Goal: Task Accomplishment & Management: Use online tool/utility

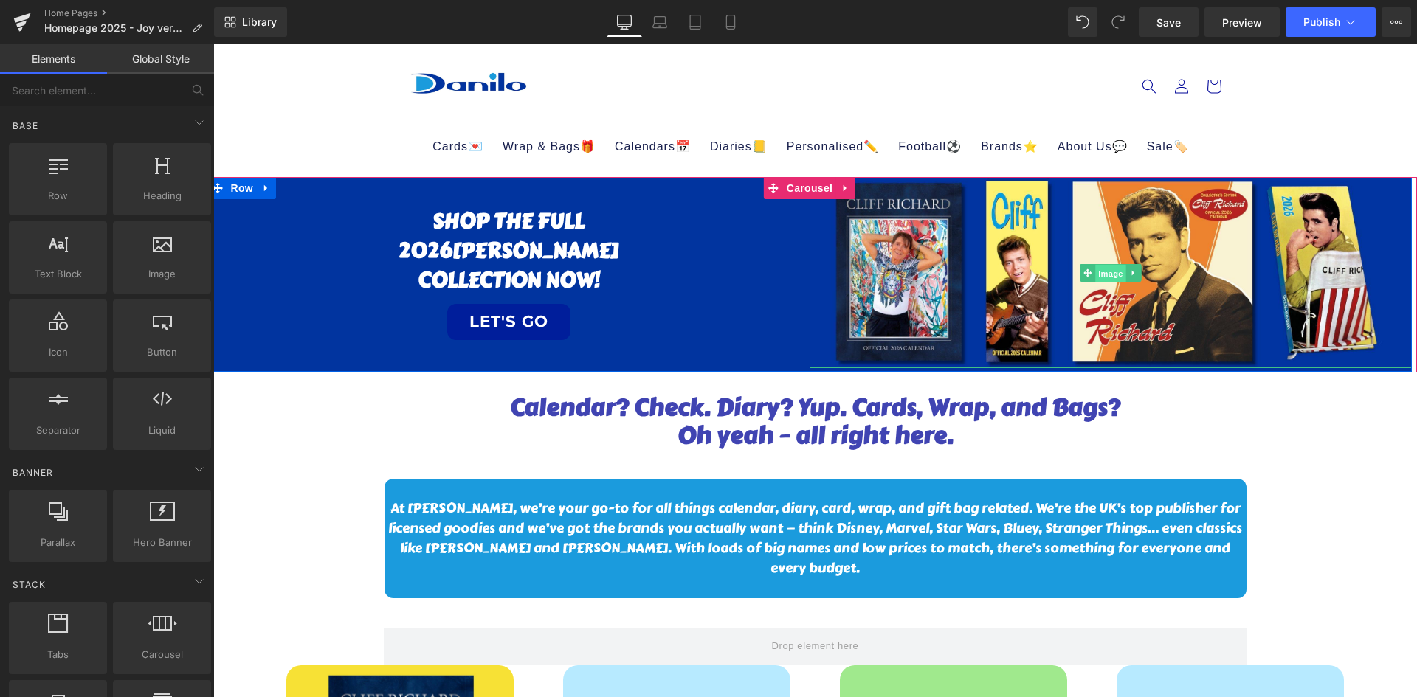
click at [1117, 269] on span "Image" at bounding box center [1110, 274] width 31 height 18
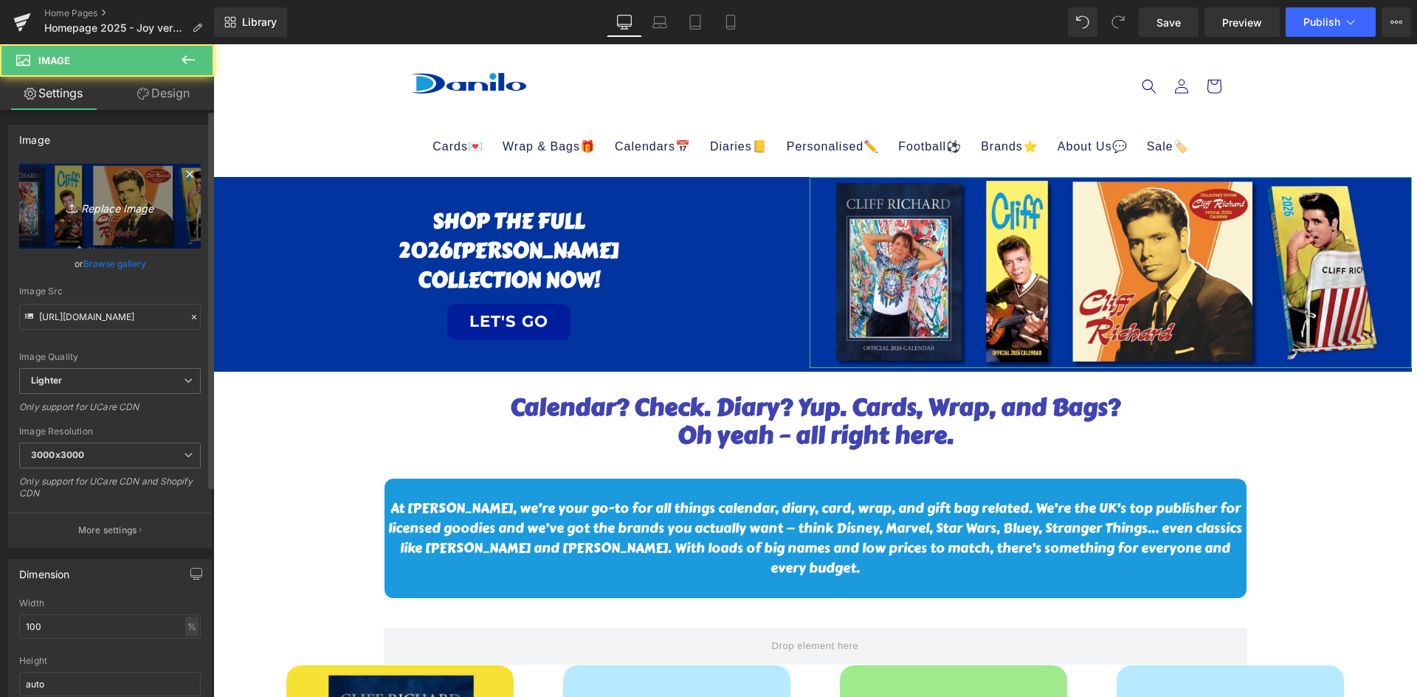
click at [107, 210] on icon "Replace Image" at bounding box center [110, 206] width 118 height 18
type input "C:\fakepath\BACK TO SCHOOL.jpg"
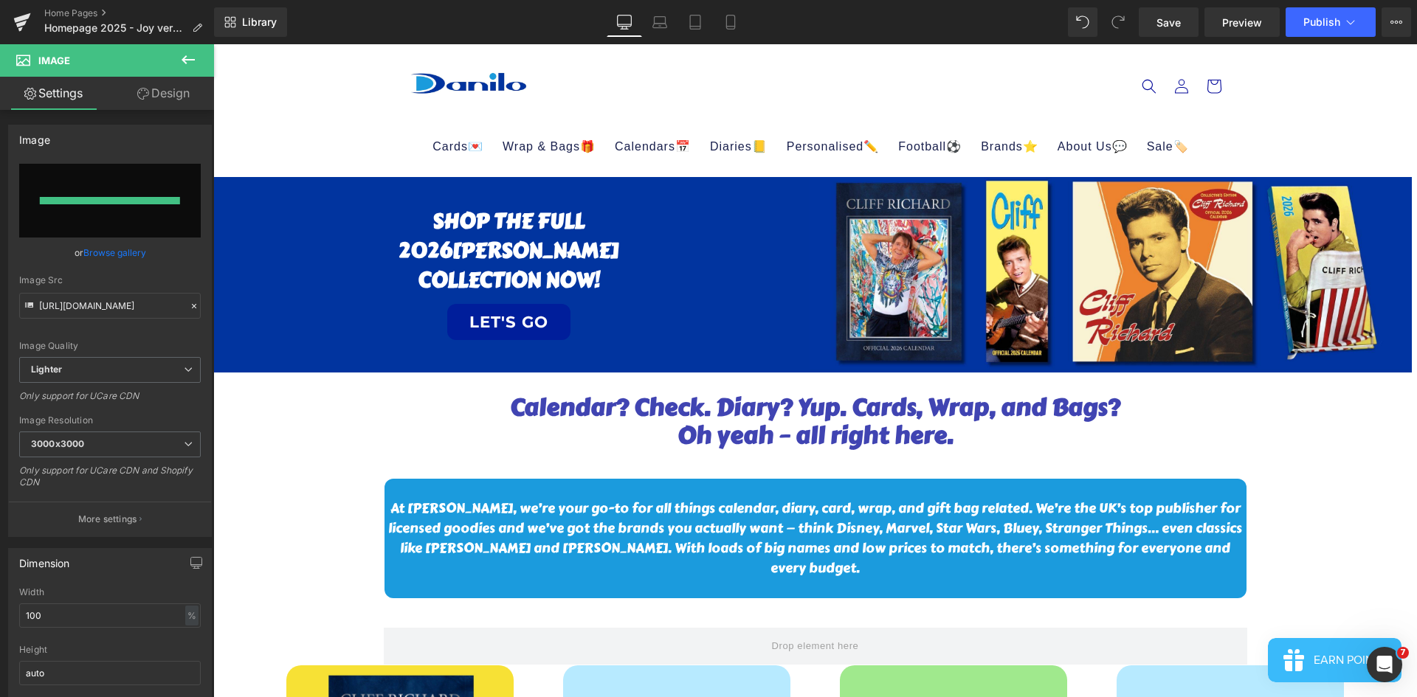
type input "[URL][DOMAIN_NAME]"
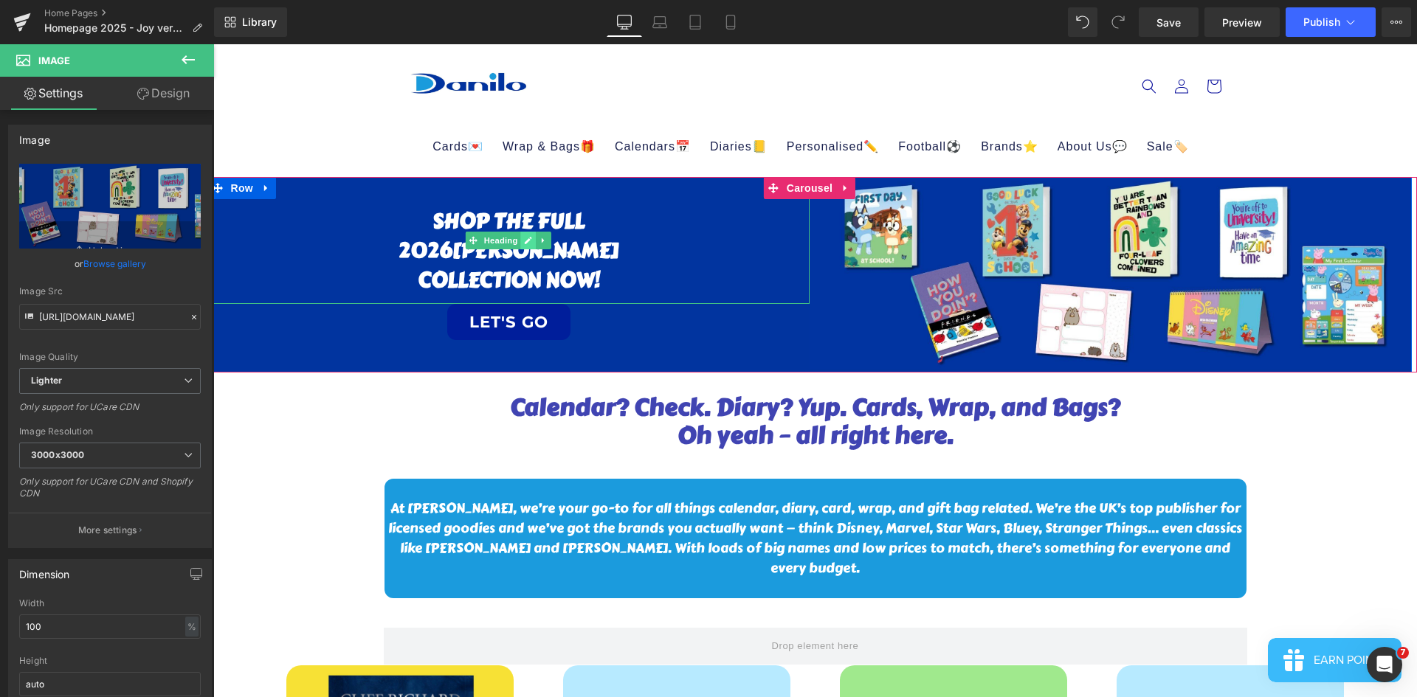
click at [534, 238] on link at bounding box center [528, 241] width 15 height 18
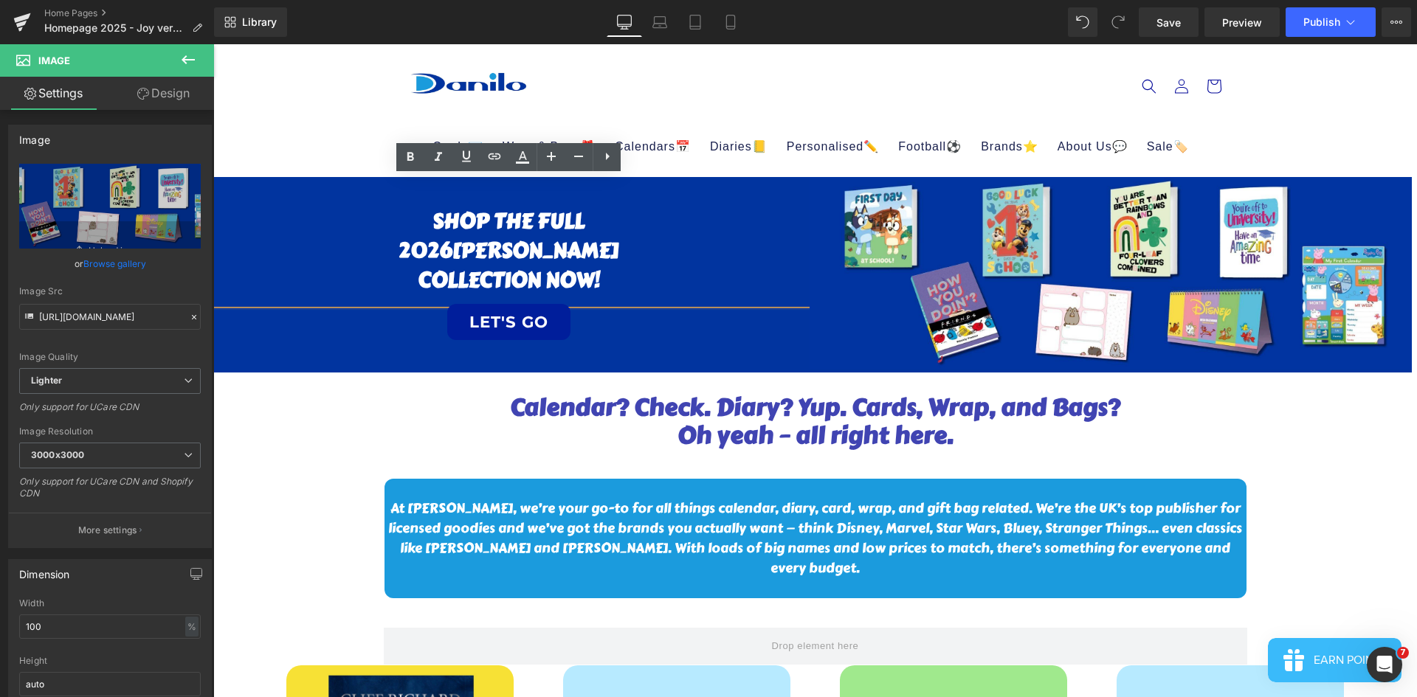
drag, startPoint x: 589, startPoint y: 251, endPoint x: 624, endPoint y: 247, distance: 35.6
click at [590, 251] on span "[PERSON_NAME]" at bounding box center [535, 251] width 166 height 32
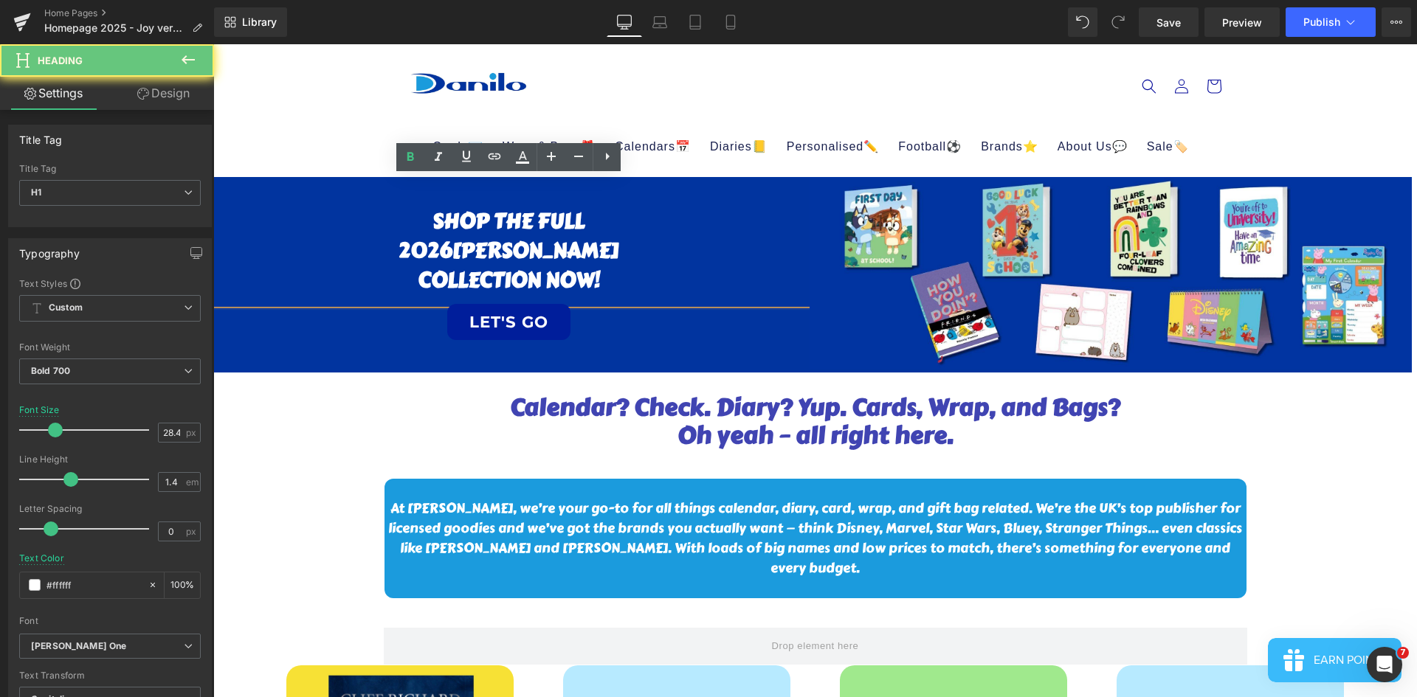
drag, startPoint x: 624, startPoint y: 247, endPoint x: 390, endPoint y: 247, distance: 234.0
click at [452, 245] on h1 "2026 [PERSON_NAME]" at bounding box center [509, 251] width 602 height 30
drag, startPoint x: 399, startPoint y: 249, endPoint x: 587, endPoint y: 235, distance: 188.7
click at [618, 241] on h1 "2026 [PERSON_NAME]" at bounding box center [509, 251] width 602 height 30
click at [587, 235] on span "[PERSON_NAME]" at bounding box center [535, 251] width 166 height 32
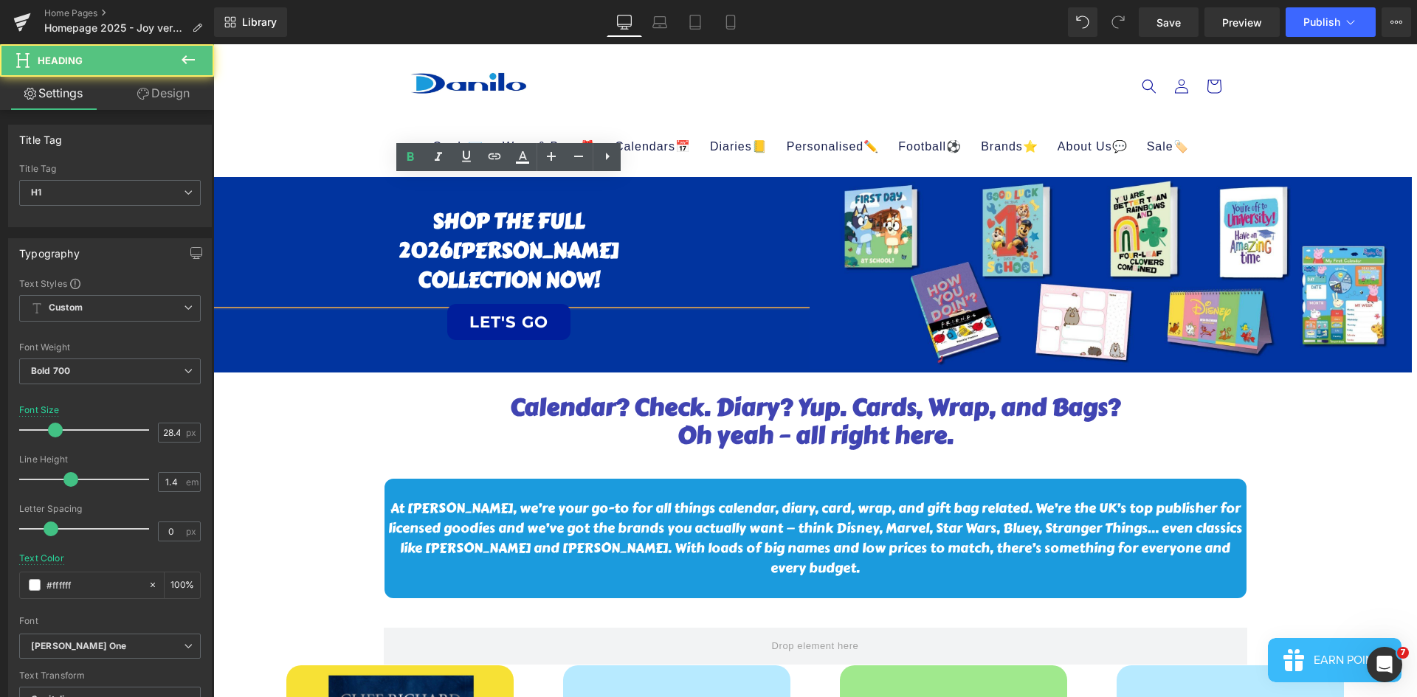
click at [603, 245] on span "[PERSON_NAME]" at bounding box center [535, 251] width 166 height 32
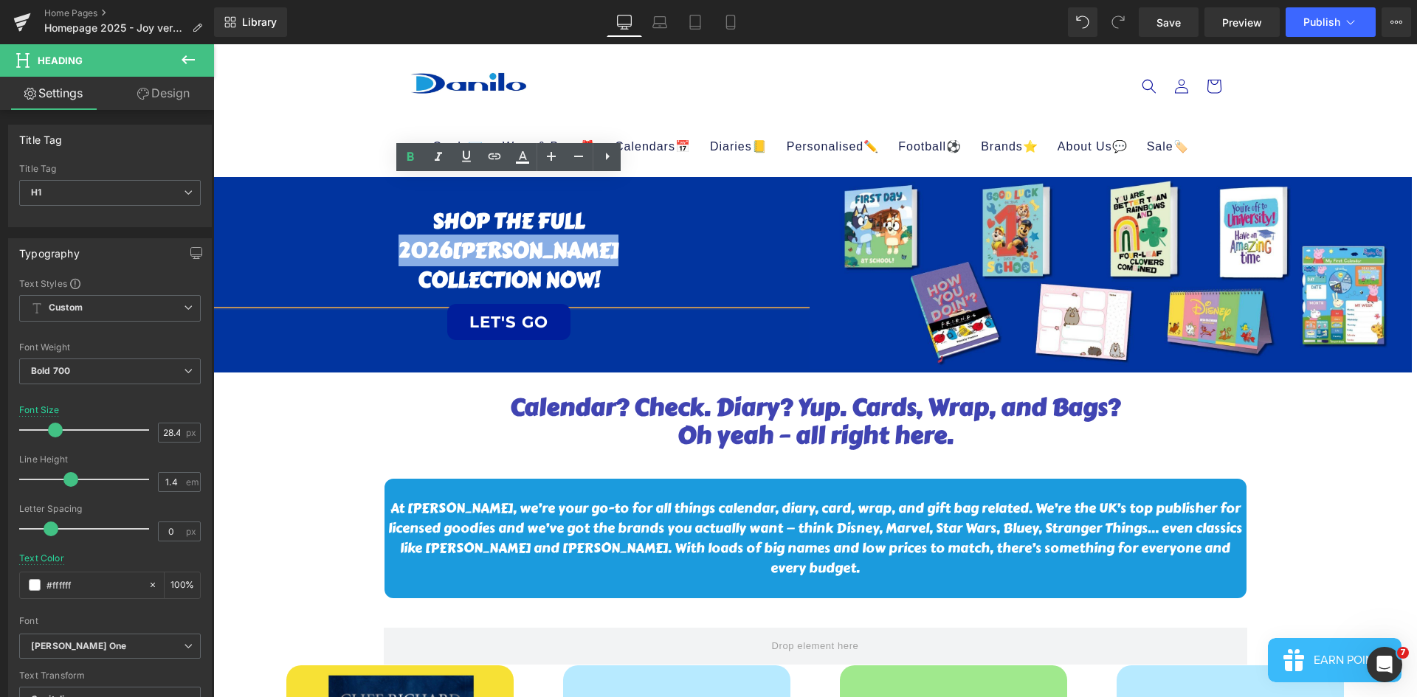
drag, startPoint x: 605, startPoint y: 247, endPoint x: 404, endPoint y: 258, distance: 201.8
click at [404, 258] on h1 "2026 [PERSON_NAME]" at bounding box center [509, 251] width 602 height 30
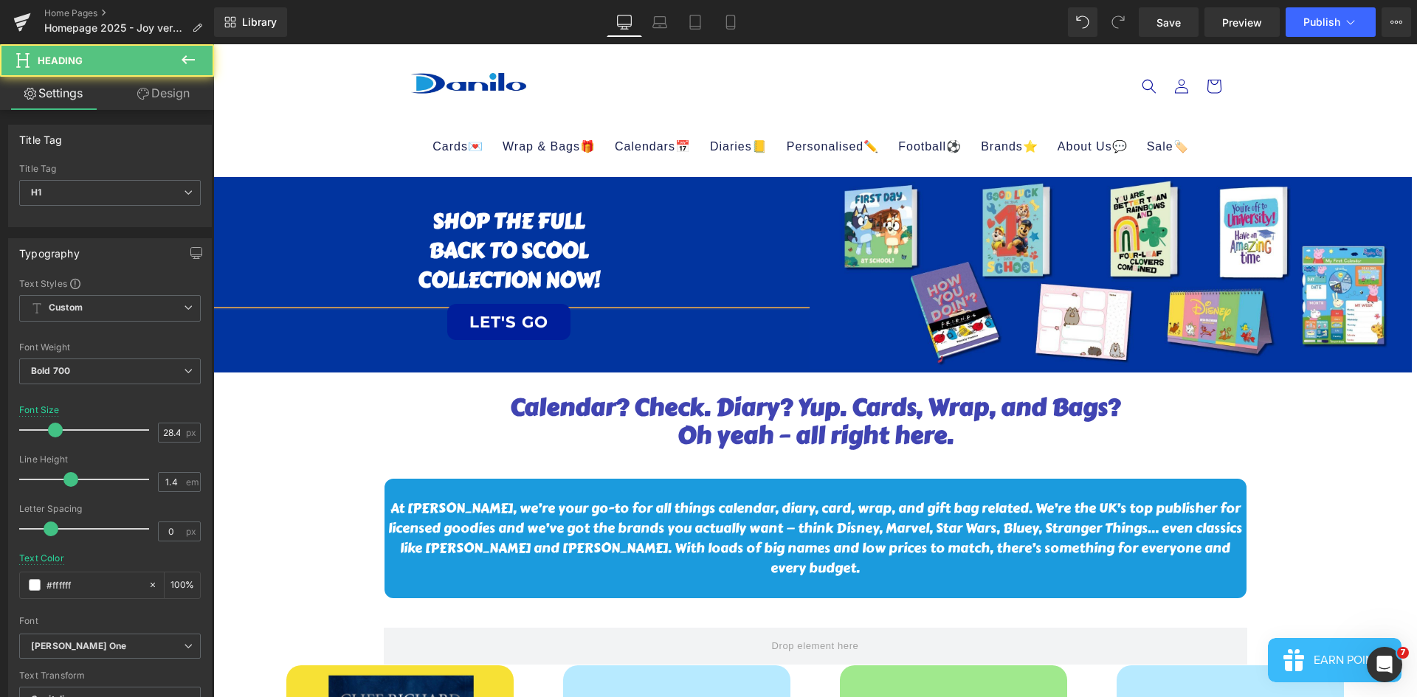
click at [544, 244] on span "bACK TO SCOOL" at bounding box center [508, 251] width 159 height 32
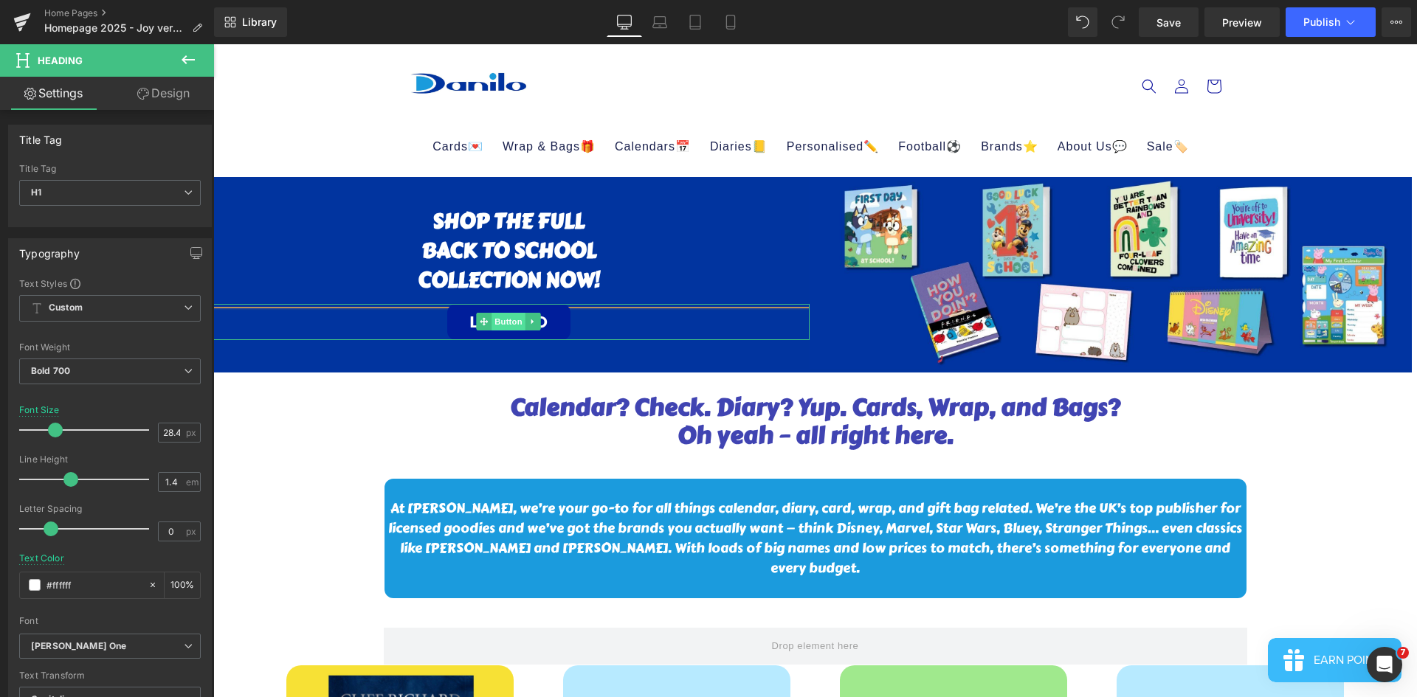
click at [511, 322] on span "Button" at bounding box center [509, 322] width 34 height 18
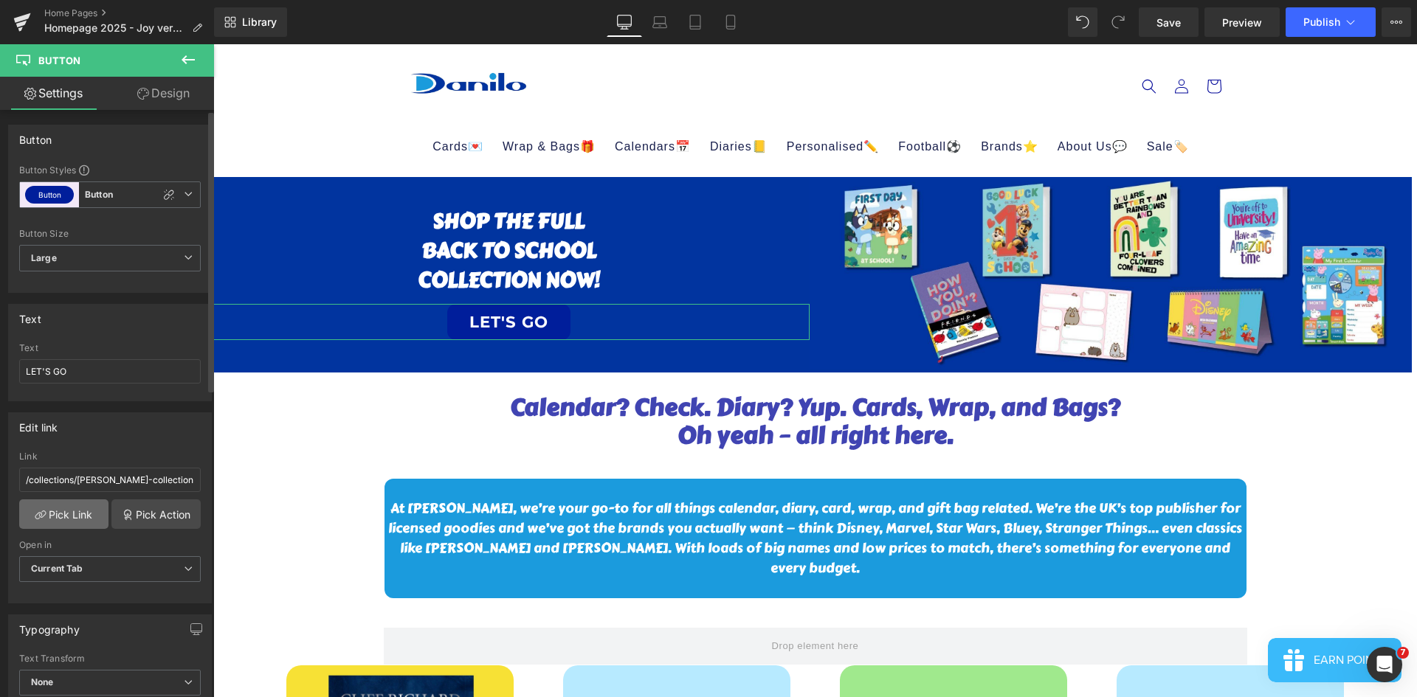
click at [92, 513] on link "Pick Link" at bounding box center [63, 515] width 89 height 30
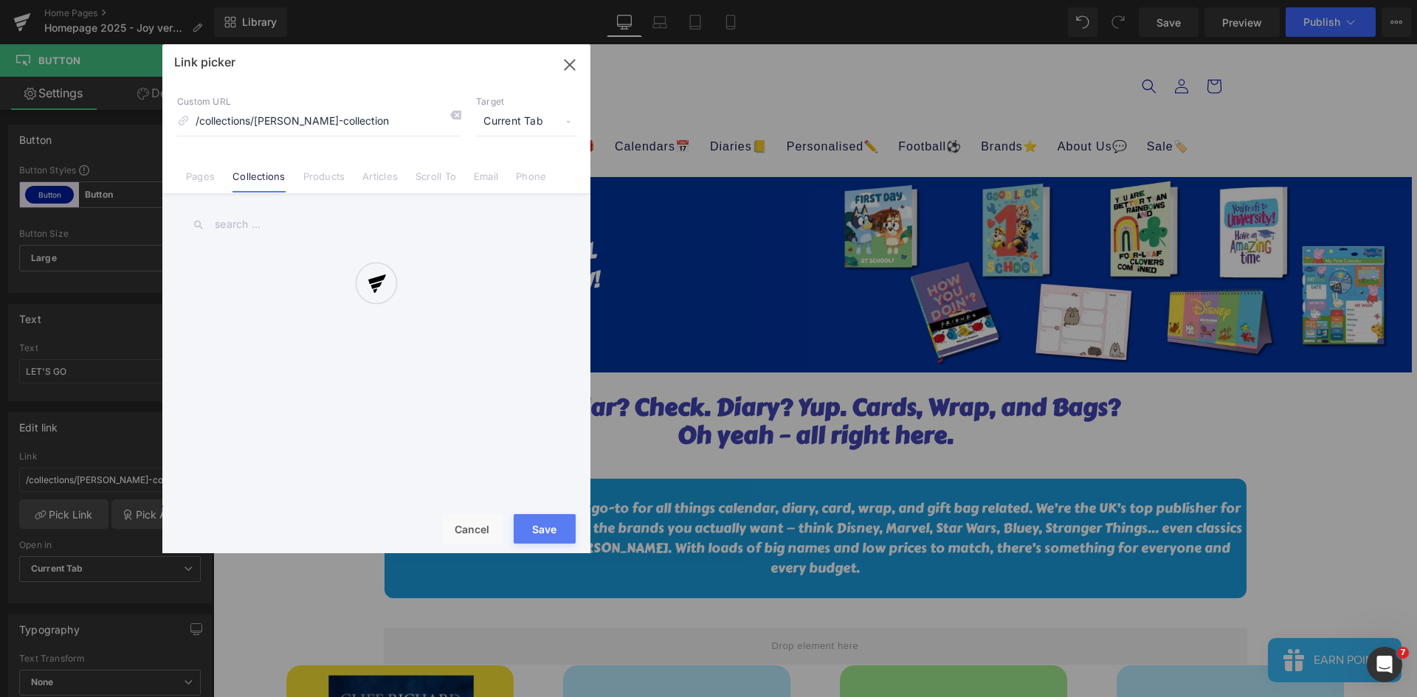
click at [279, 213] on div at bounding box center [376, 298] width 428 height 509
click at [254, 226] on div at bounding box center [376, 298] width 428 height 509
click at [229, 223] on div at bounding box center [376, 298] width 428 height 509
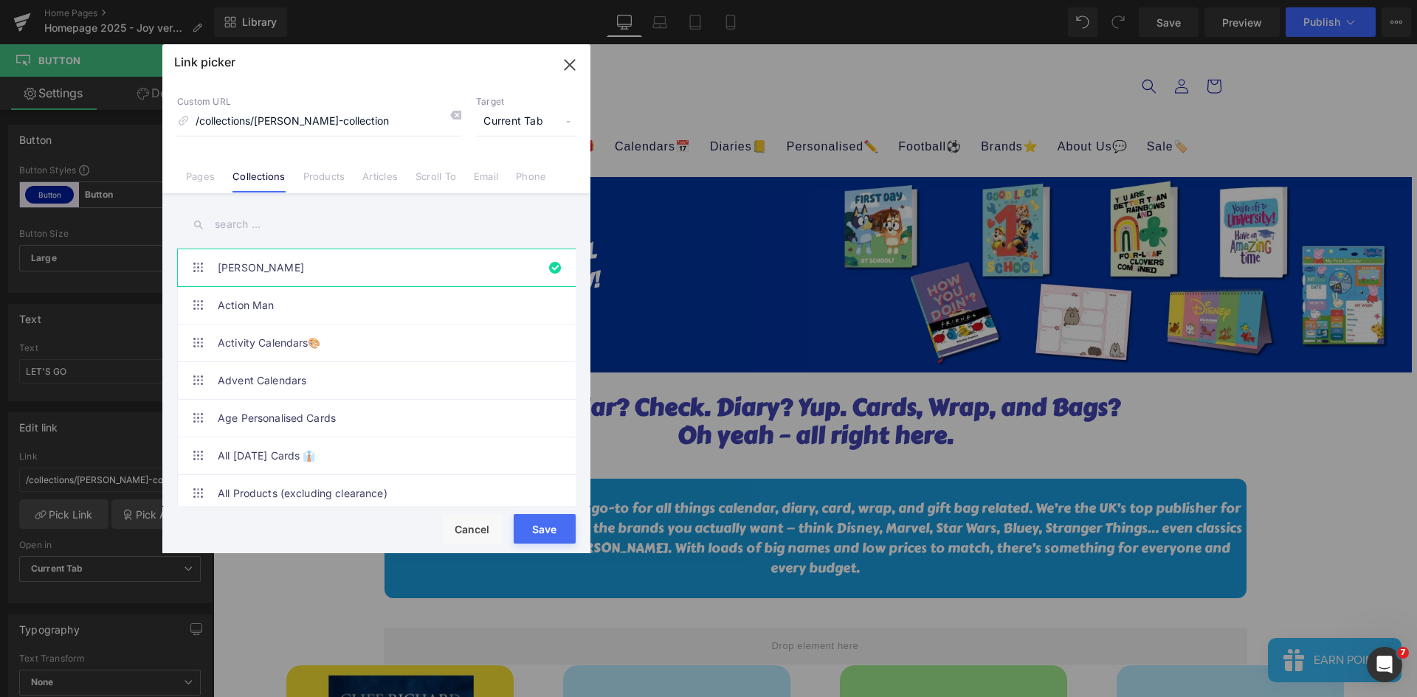
click at [273, 227] on input "text" at bounding box center [376, 224] width 399 height 33
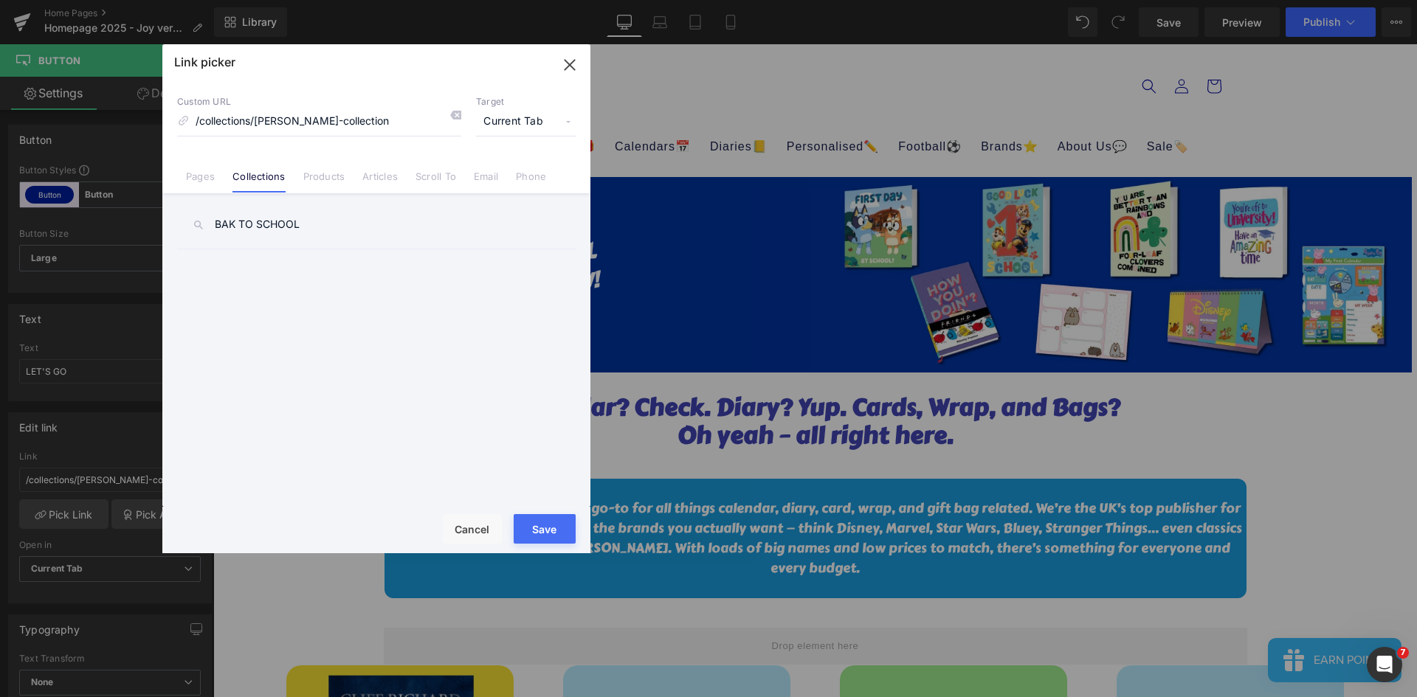
click at [229, 216] on input "BAK TO SCHOOL" at bounding box center [376, 224] width 399 height 33
click at [400, 235] on input "BACK TO SCHOOL" at bounding box center [376, 224] width 399 height 33
type input "BACK TO SCHOOL"
click at [378, 261] on link "Full Back To School Collection 🎒📚🍎✏️" at bounding box center [380, 267] width 325 height 37
type input "/collections/full-back-to-school-collection-🎒📚🍎✏️"
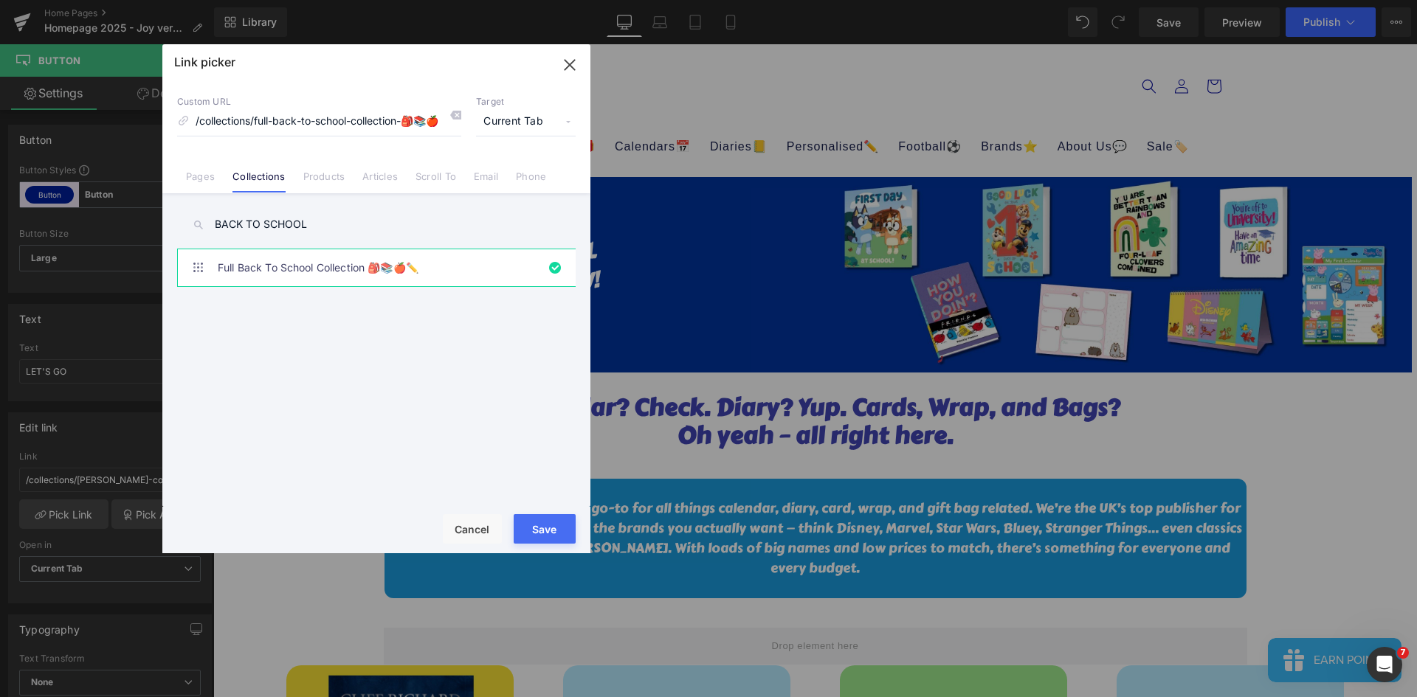
click at [548, 524] on button "Save" at bounding box center [545, 529] width 62 height 30
type input "/collections/full-back-to-school-collection-🎒📚🍎✏️"
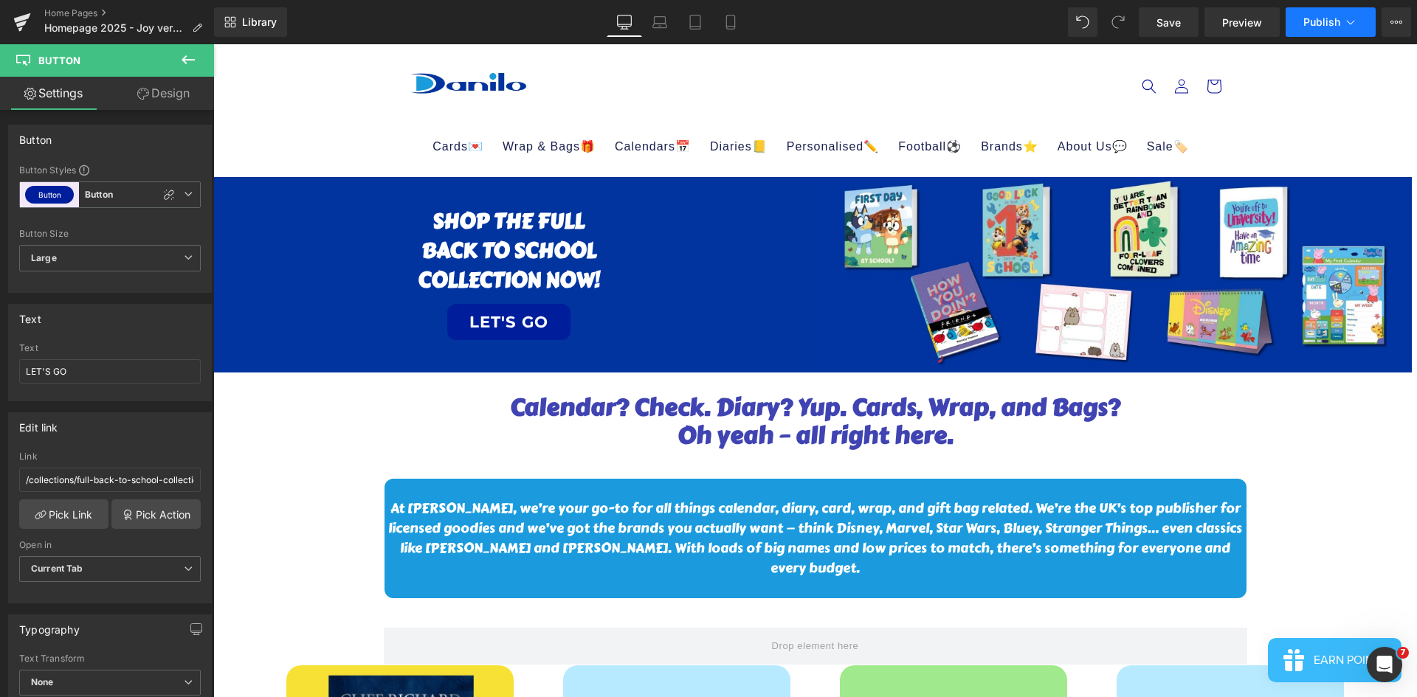
click at [1323, 20] on span "Publish" at bounding box center [1321, 22] width 37 height 12
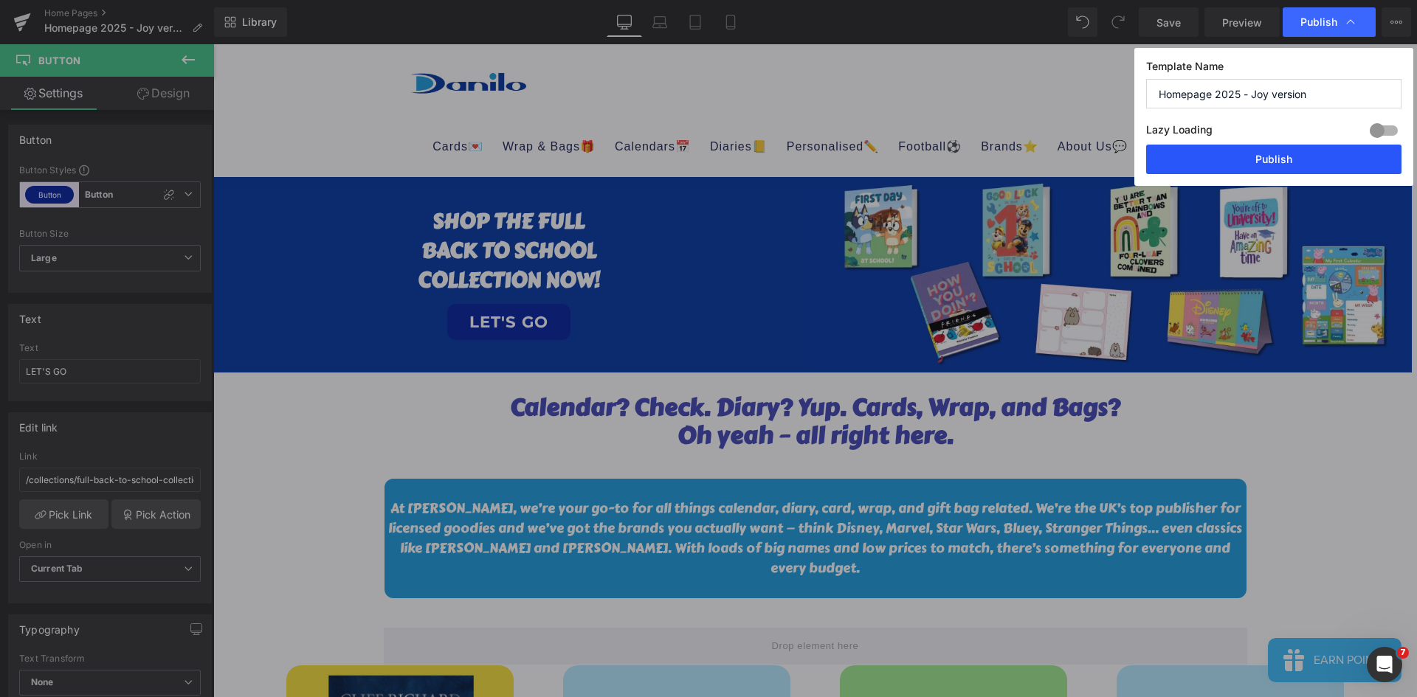
click at [1291, 160] on button "Publish" at bounding box center [1273, 160] width 255 height 30
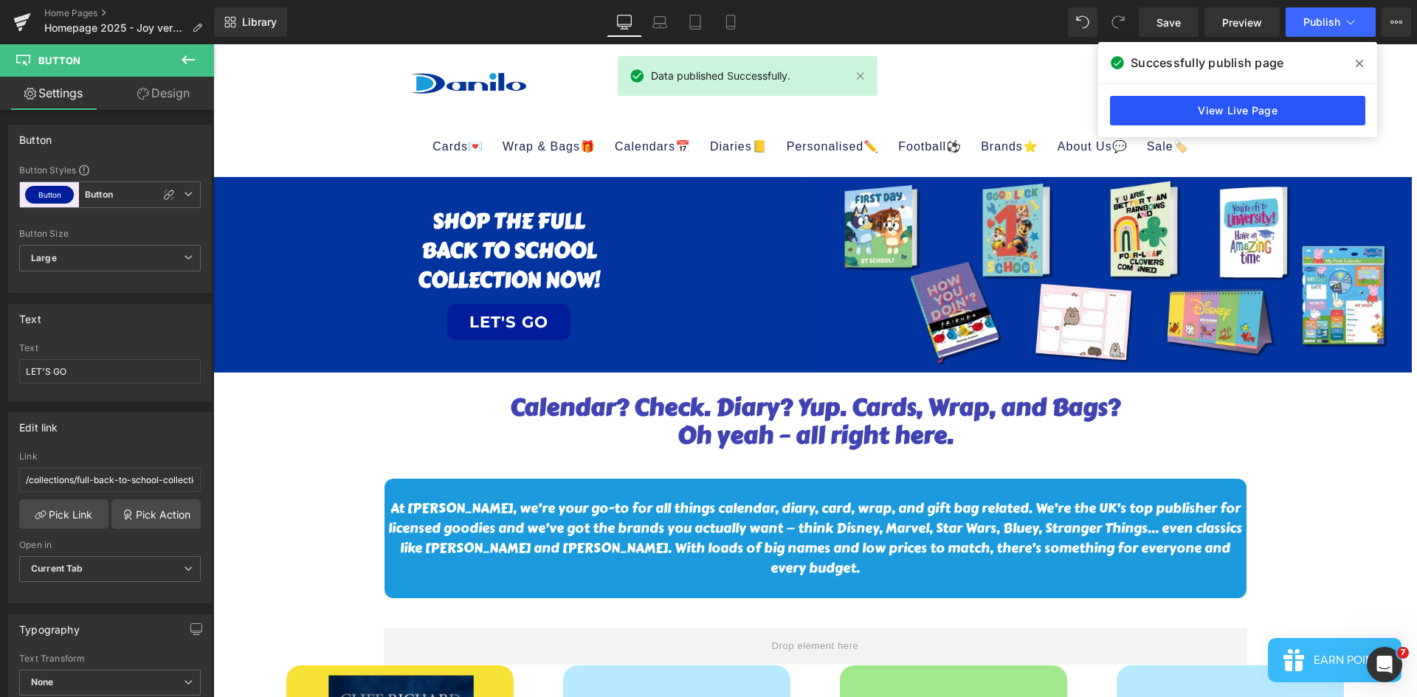
click at [1275, 106] on link "View Live Page" at bounding box center [1237, 111] width 255 height 30
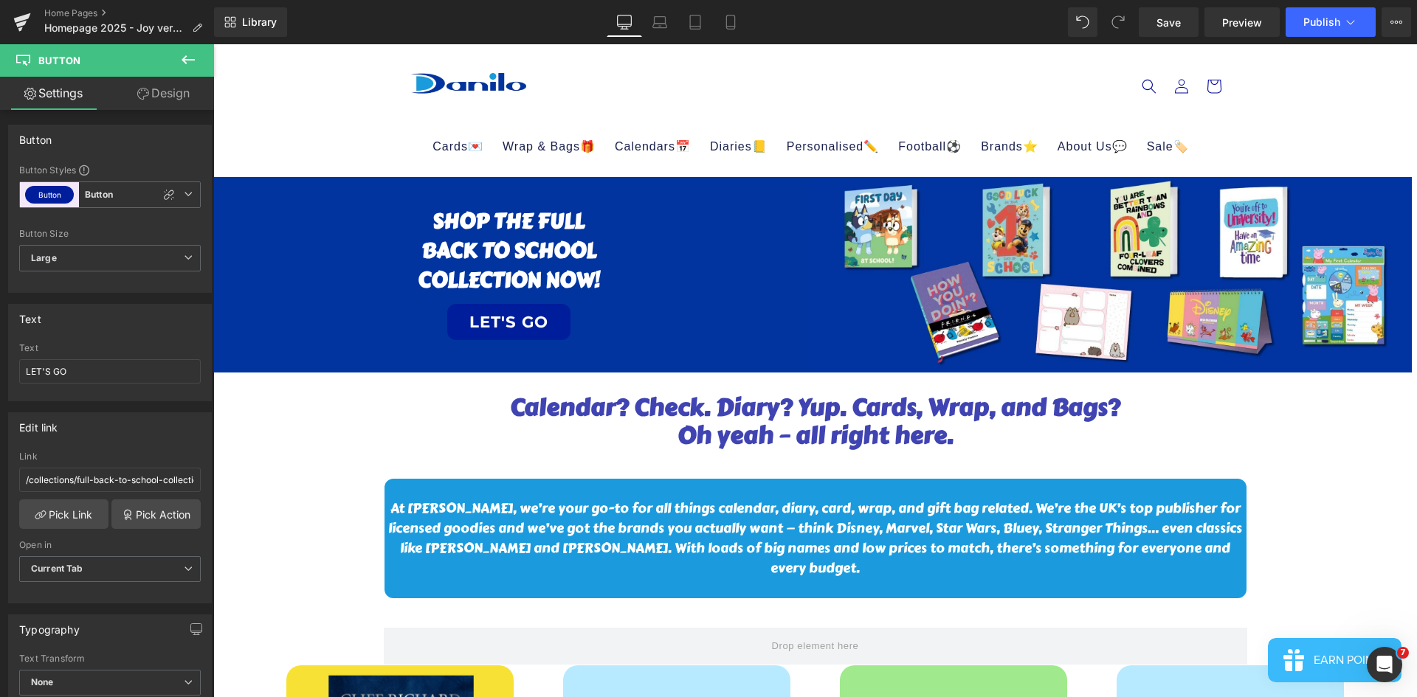
drag, startPoint x: 189, startPoint y: 58, endPoint x: 195, endPoint y: 71, distance: 14.5
click at [189, 58] on icon at bounding box center [188, 60] width 18 height 18
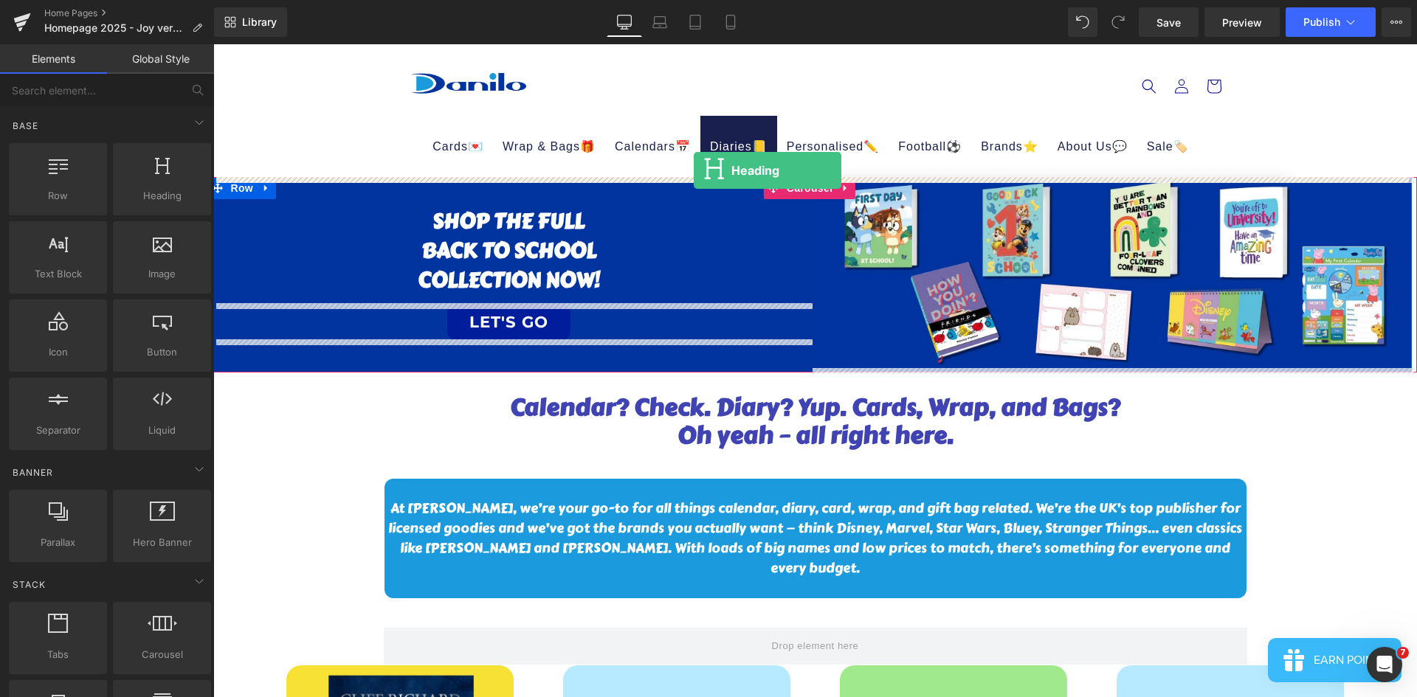
drag, startPoint x: 391, startPoint y: 241, endPoint x: 694, endPoint y: 170, distance: 310.6
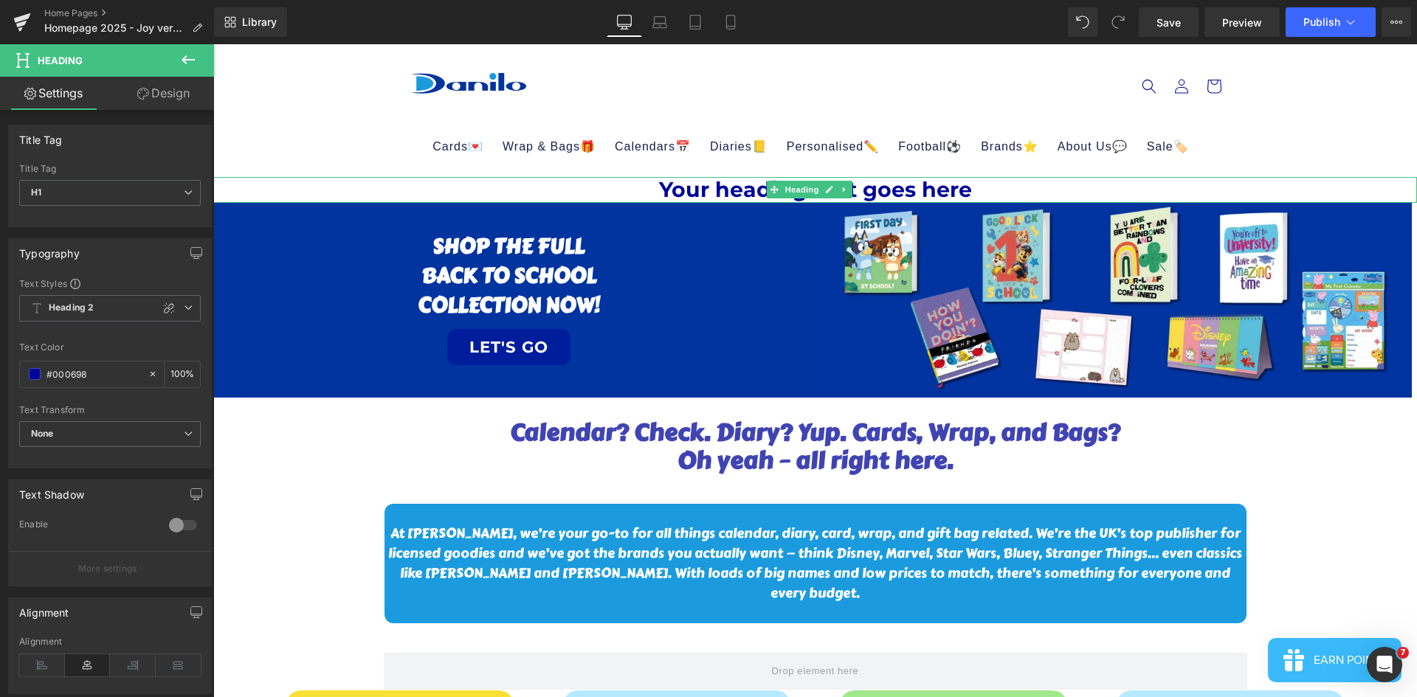
click at [895, 187] on h1 "Your heading text goes here" at bounding box center [815, 189] width 1204 height 25
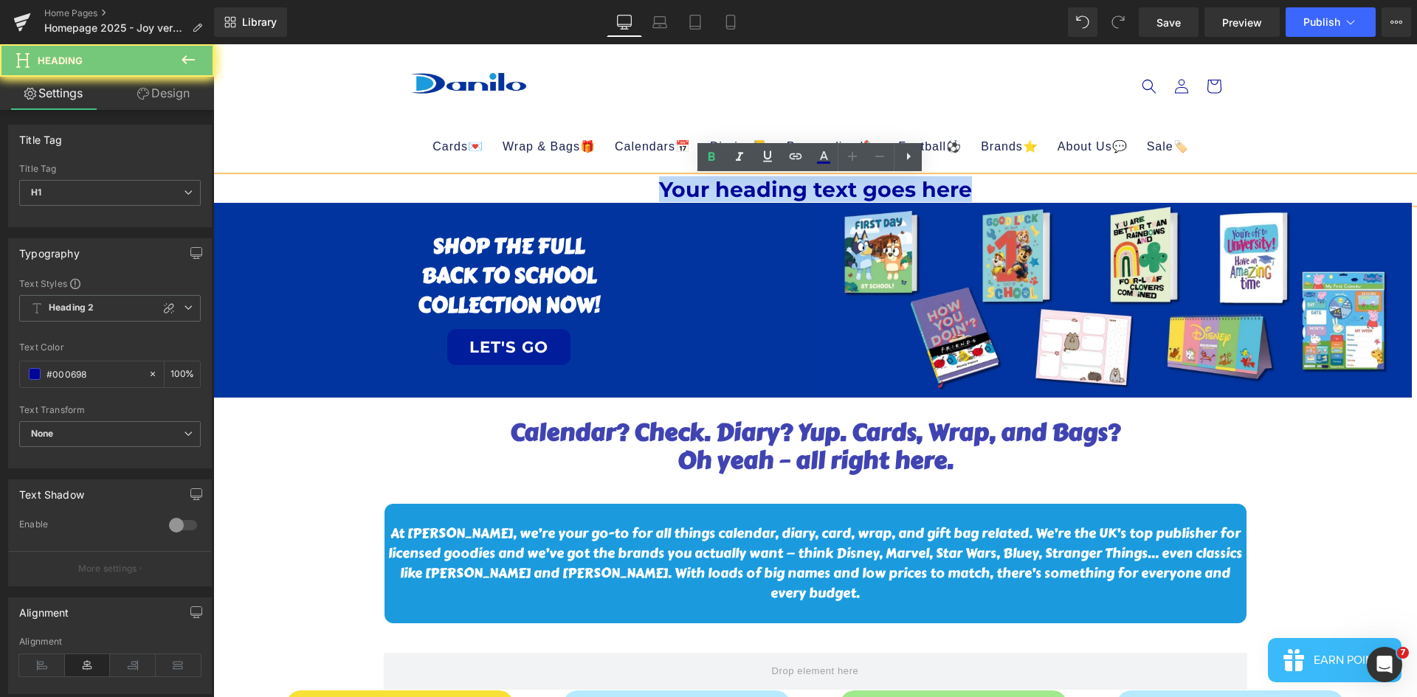
click at [832, 192] on h1 "Your heading text goes here" at bounding box center [815, 189] width 1204 height 25
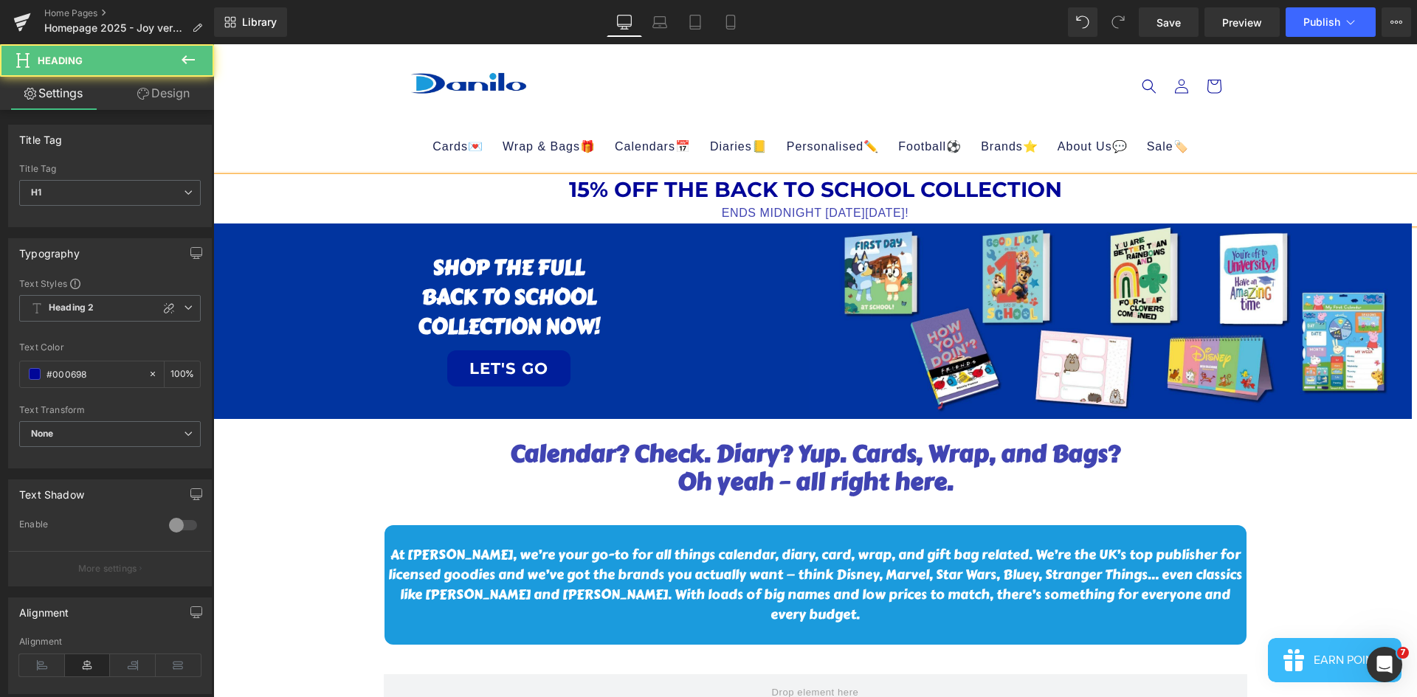
click at [1071, 189] on h1 "15% OFF THE BACK TO SCHOOL COLLECTION" at bounding box center [815, 189] width 1204 height 25
click at [1087, 190] on h1 "15% OFF THE BACK TO SCHOOL COLLECTION" at bounding box center [815, 189] width 1204 height 25
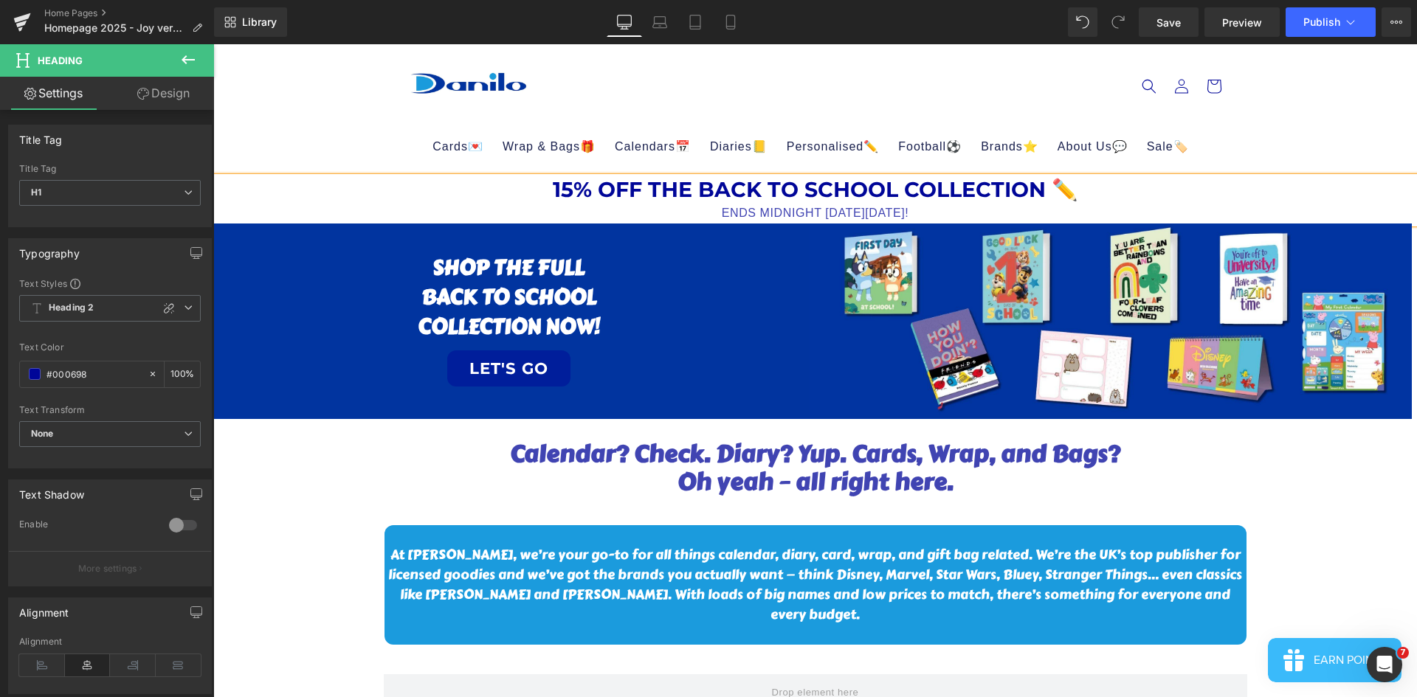
click at [970, 210] on div "ENDS MIDNIGHT [DATE][DATE]!" at bounding box center [815, 213] width 1204 height 21
drag, startPoint x: 1047, startPoint y: 183, endPoint x: 1057, endPoint y: 185, distance: 10.4
click at [1057, 185] on h1 "15% OFF THE BACK TO SCHOOL COLLECTION ✏️" at bounding box center [815, 189] width 1204 height 25
click at [970, 212] on div "ENDS MIDNIGHT [DATE][DATE] 🍎" at bounding box center [815, 213] width 1204 height 21
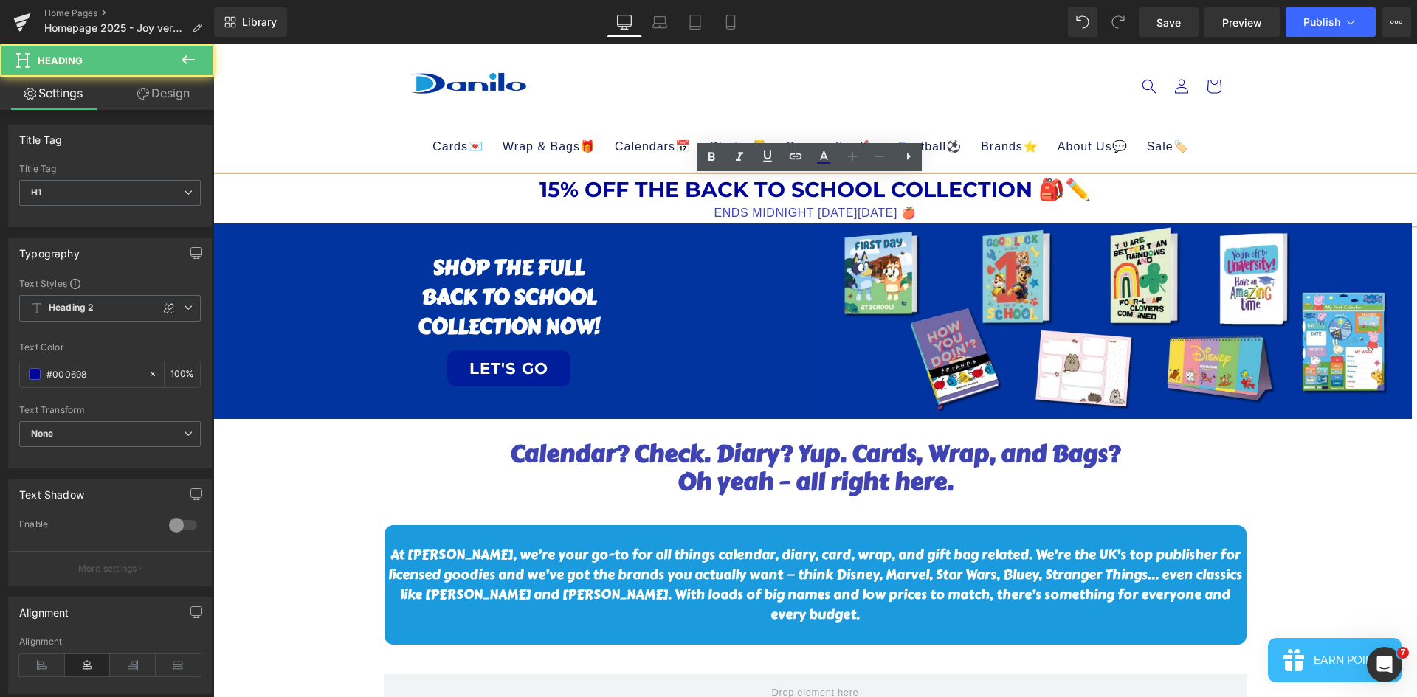
click at [971, 206] on div "ENDS MIDNIGHT [DATE][DATE] 🍎" at bounding box center [815, 213] width 1204 height 21
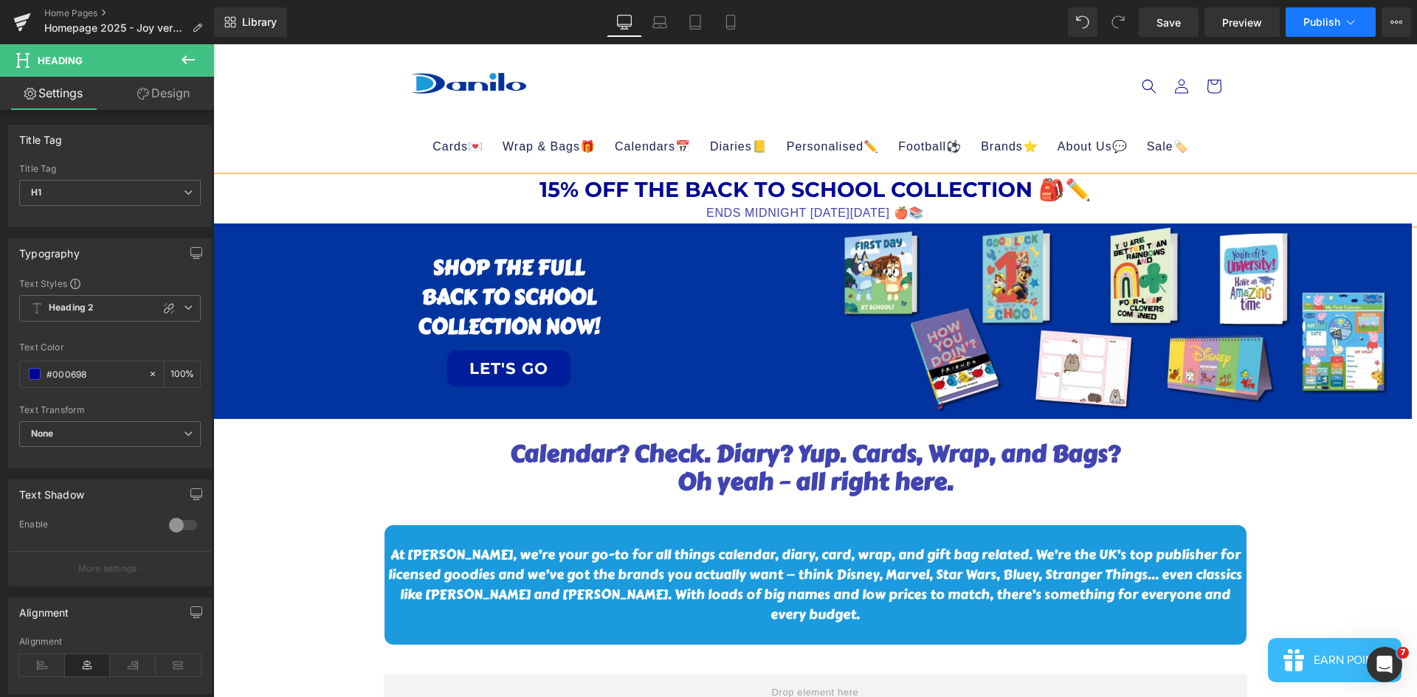
click at [1319, 19] on span "Publish" at bounding box center [1321, 22] width 37 height 12
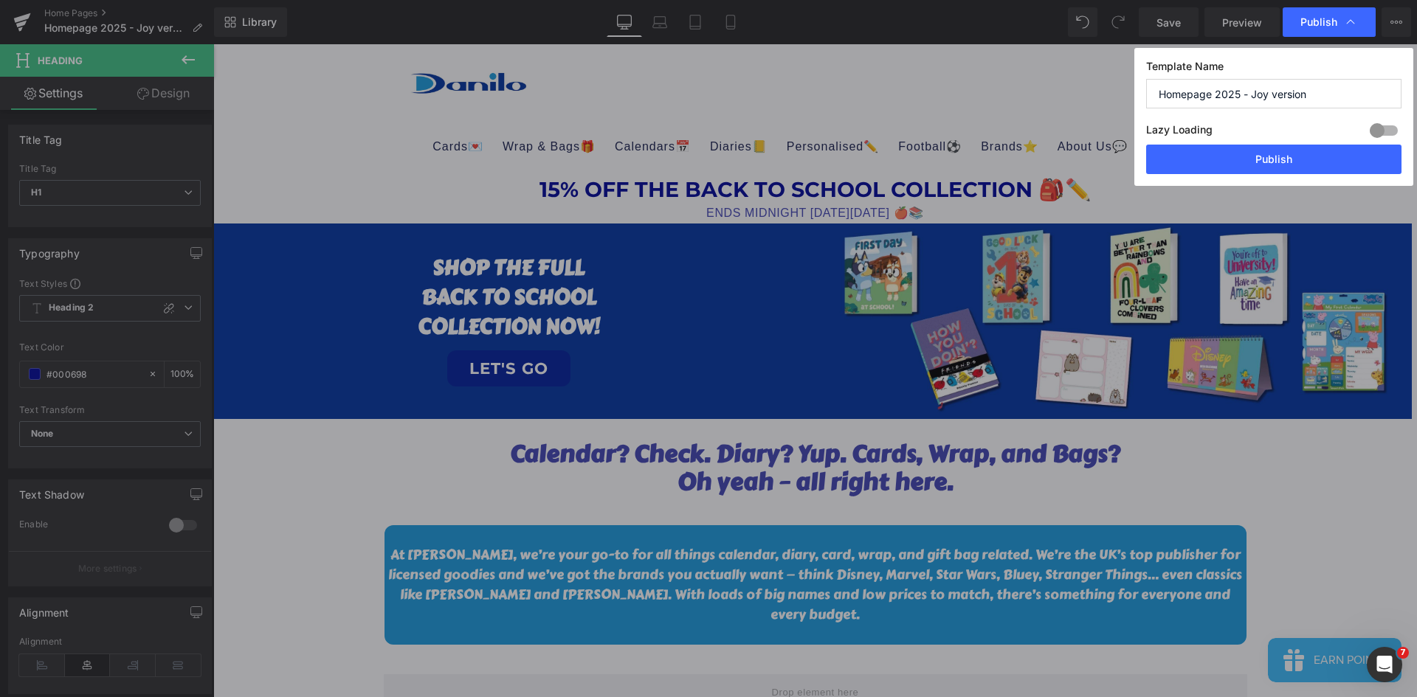
drag, startPoint x: 1319, startPoint y: 19, endPoint x: 1327, endPoint y: 21, distance: 8.4
click at [1324, 22] on span "Publish" at bounding box center [1318, 21] width 37 height 13
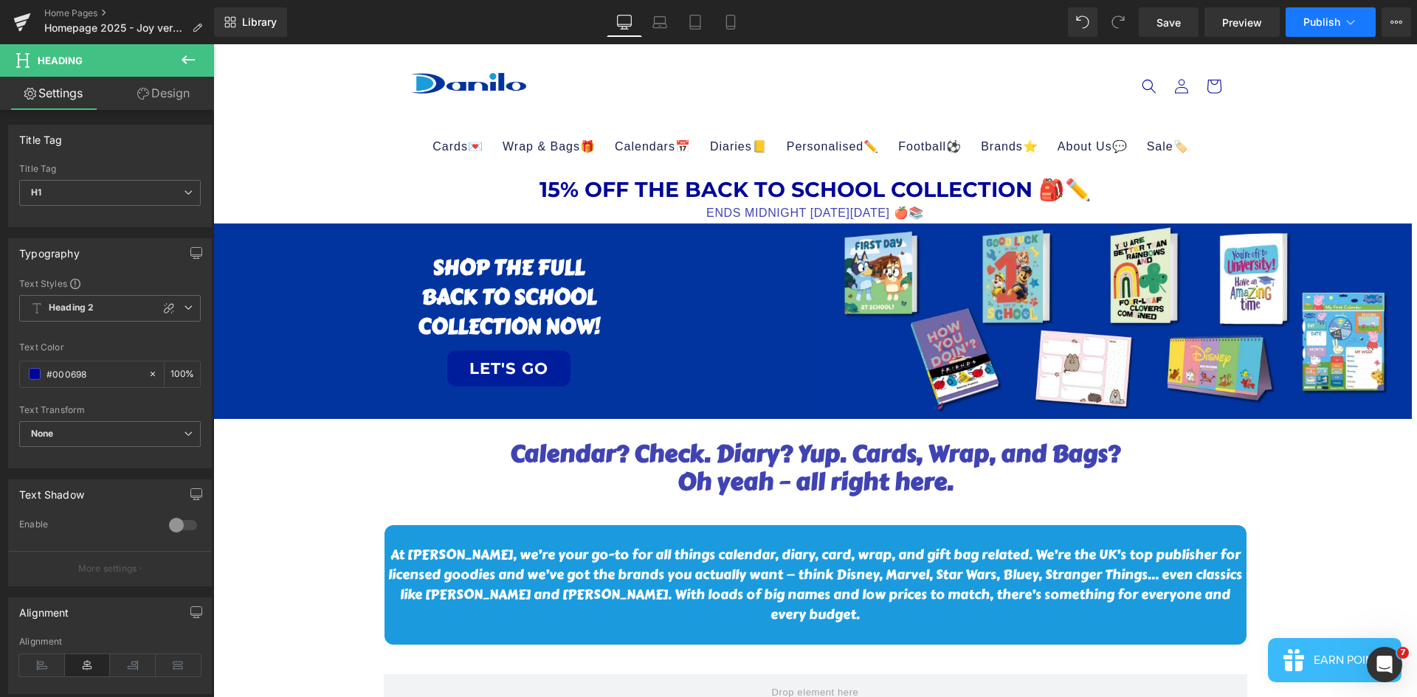
click at [1325, 18] on span "Publish" at bounding box center [1321, 22] width 37 height 12
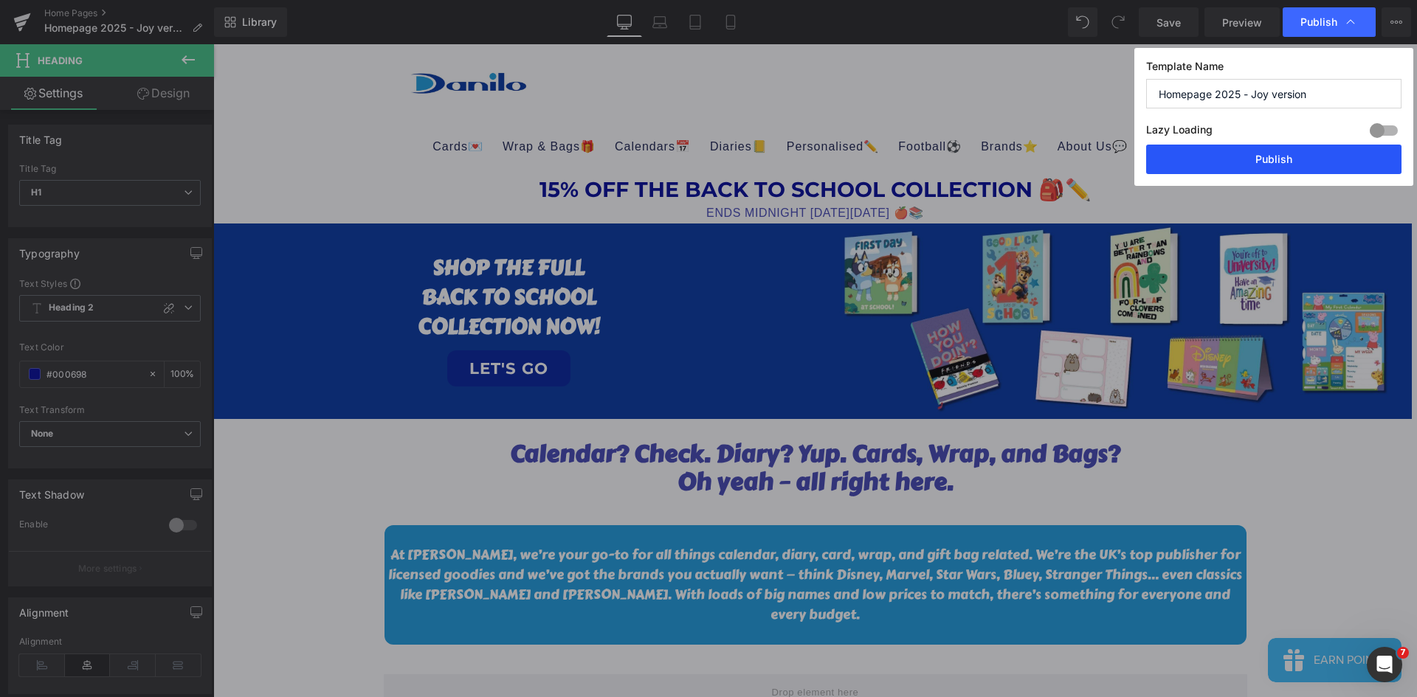
click at [1285, 157] on button "Publish" at bounding box center [1273, 160] width 255 height 30
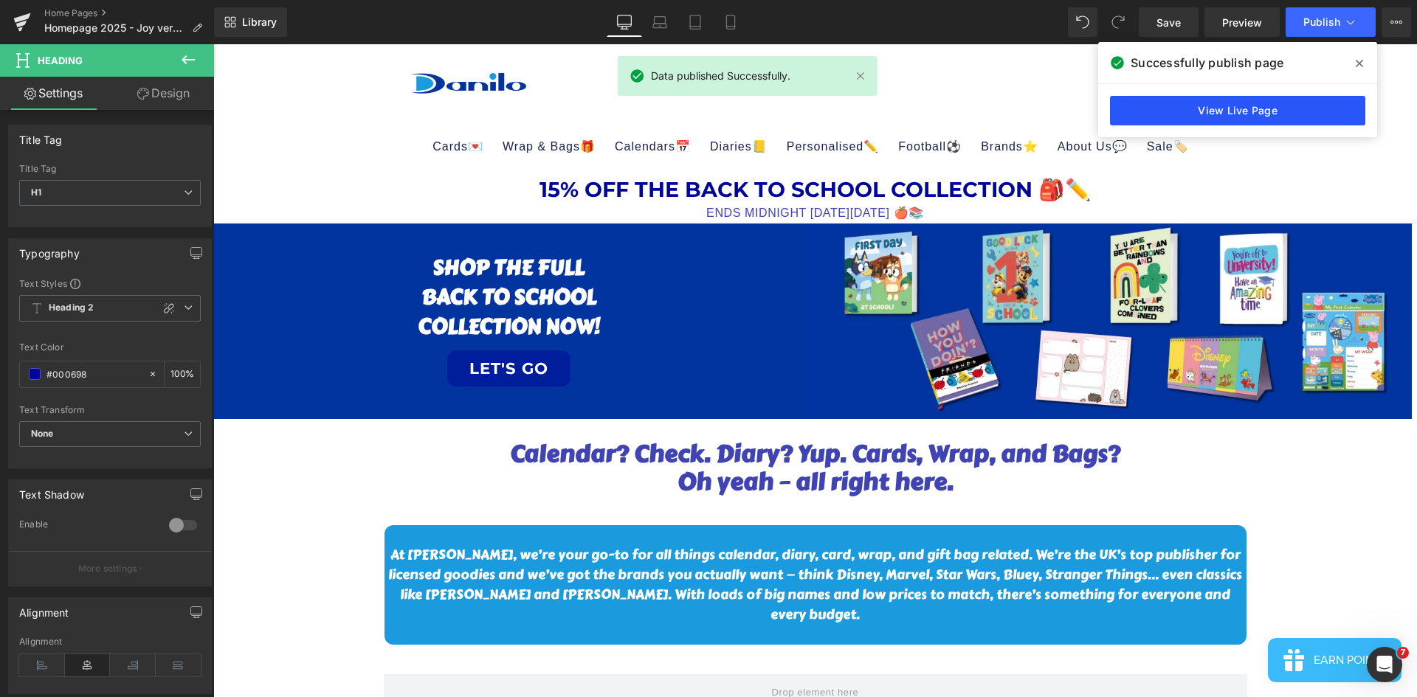
click at [1252, 109] on link "View Live Page" at bounding box center [1237, 111] width 255 height 30
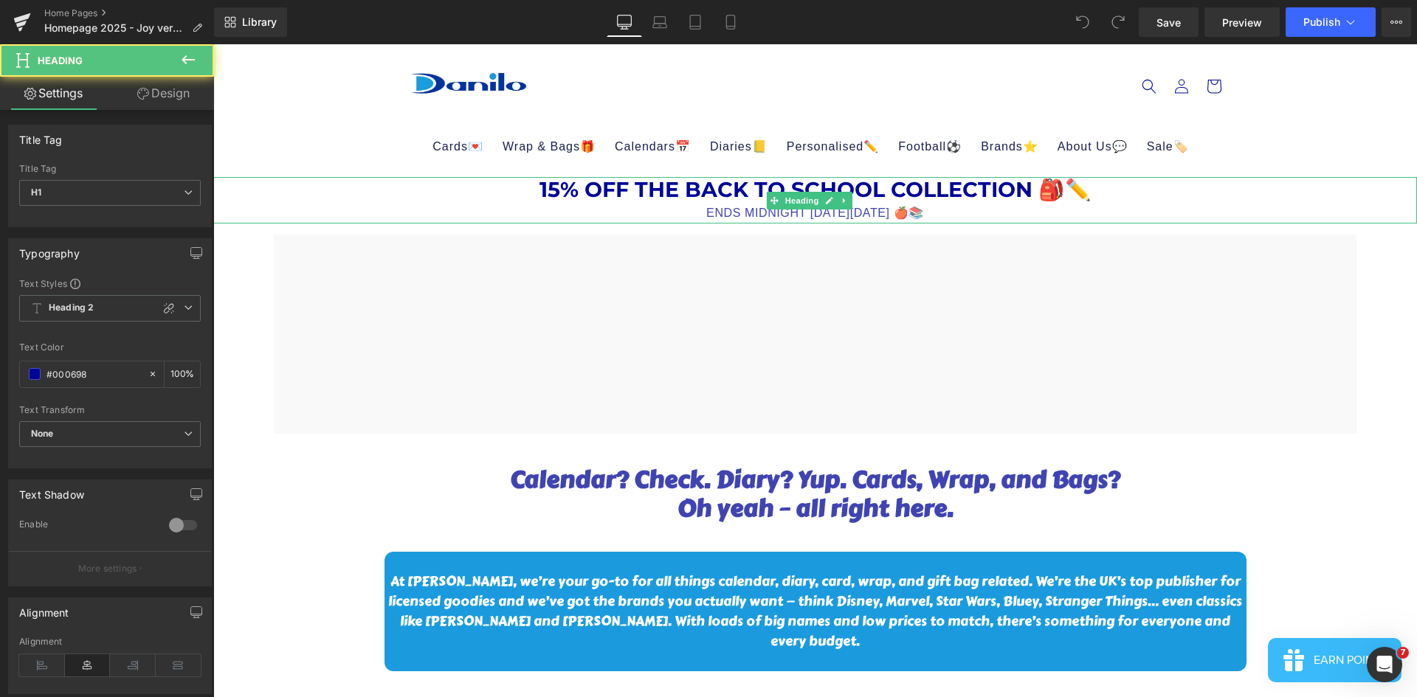
click at [819, 216] on div "ENDS MIDNIGHT [DATE][DATE] 🍎📚" at bounding box center [815, 213] width 1204 height 21
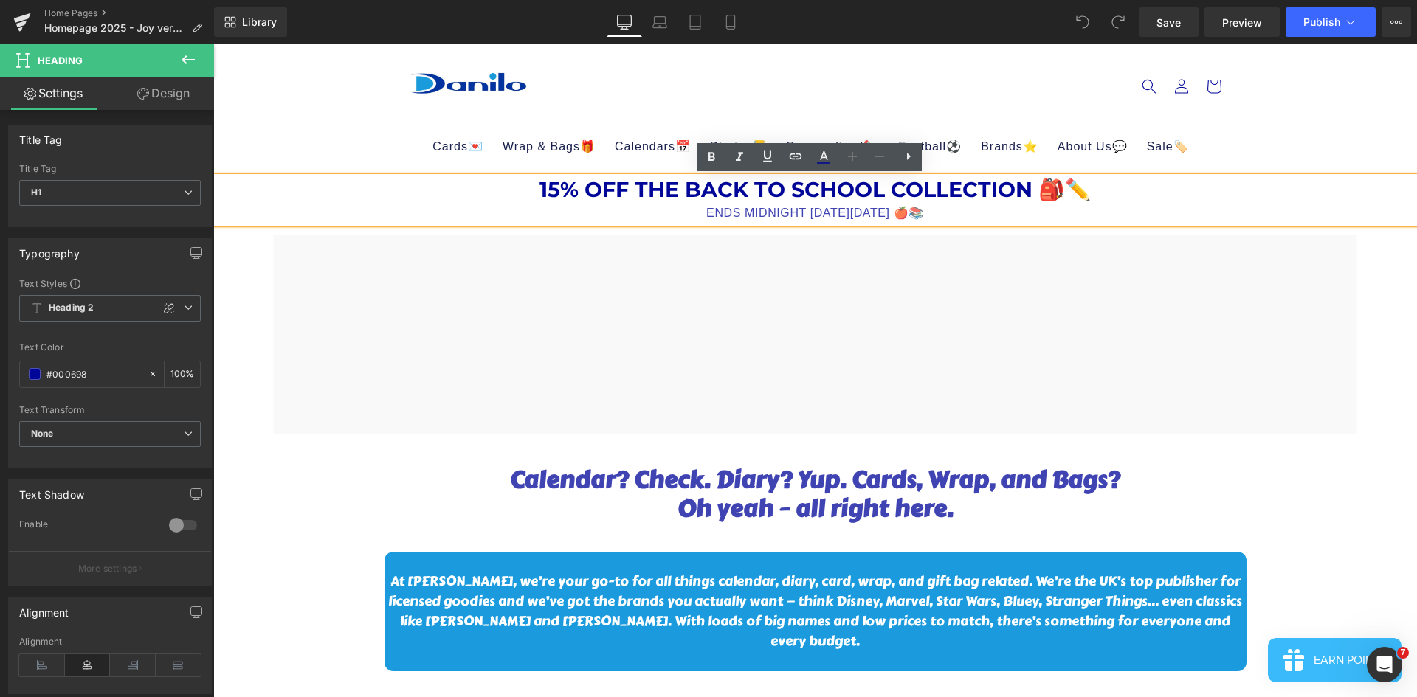
click at [829, 199] on h1 "15% OFF THE BACK TO SCHOOL COLLECTION 🎒✏️" at bounding box center [815, 189] width 1204 height 25
click at [824, 220] on div "ENDS MIDNIGHT [DATE][DATE] 🍎📚" at bounding box center [815, 213] width 1204 height 21
drag, startPoint x: 1022, startPoint y: 213, endPoint x: 1259, endPoint y: 124, distance: 252.9
click at [1022, 212] on div "ENDS MIDNIGHT ON FRIDAY 29TH AUGUST 2025 🍎📚" at bounding box center [815, 213] width 1204 height 21
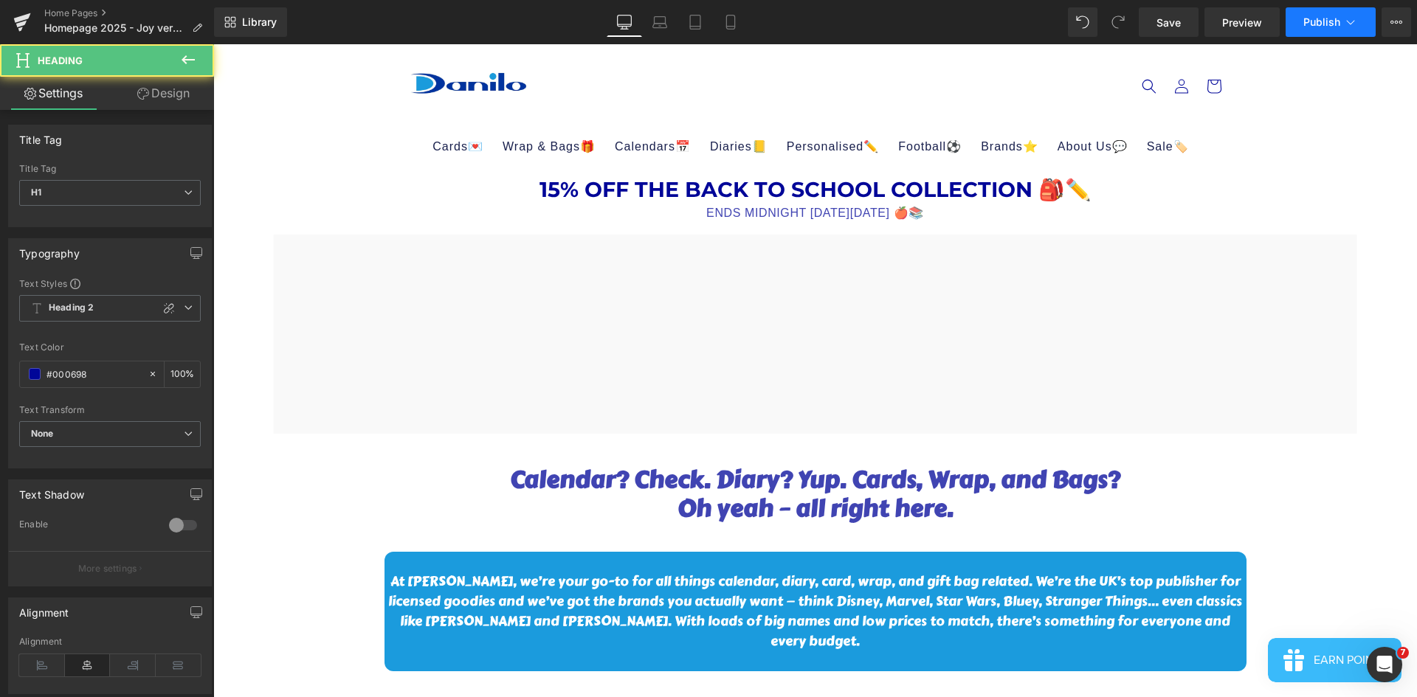
click at [1325, 21] on span "Publish" at bounding box center [1321, 22] width 37 height 12
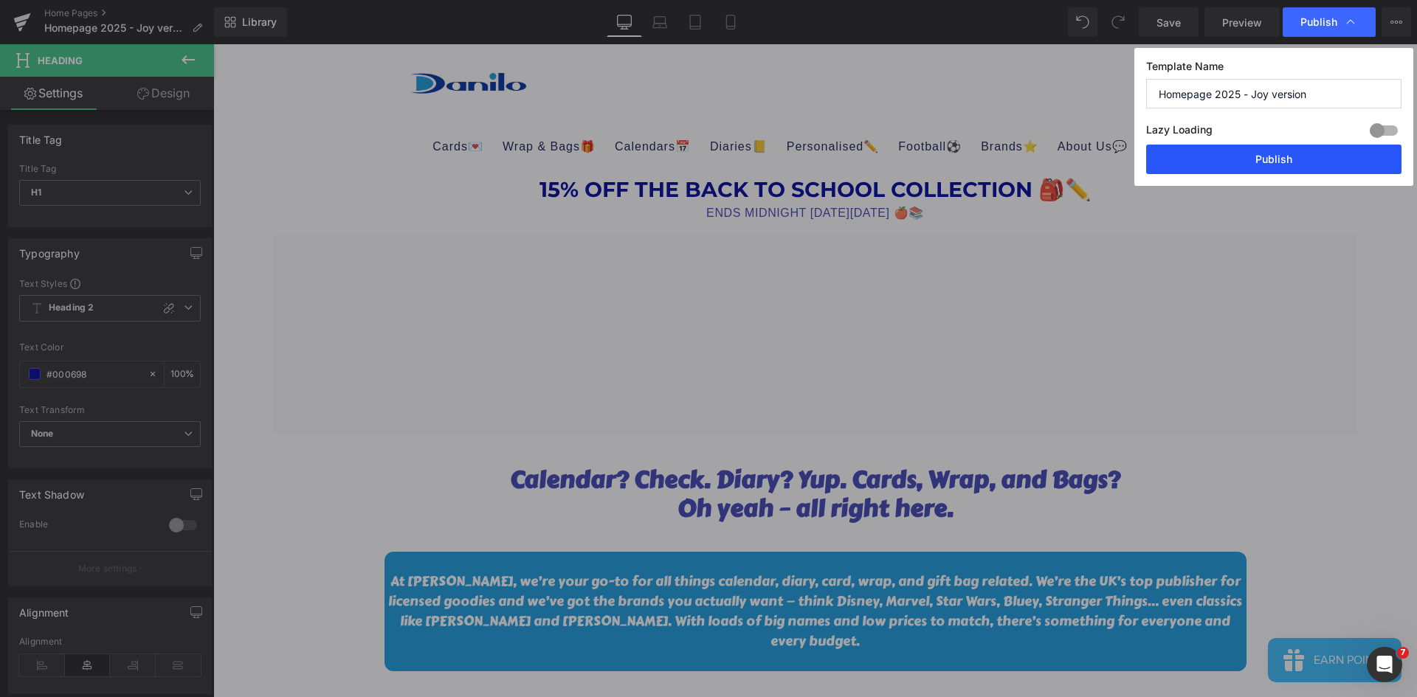
drag, startPoint x: 1300, startPoint y: 161, endPoint x: 939, endPoint y: 399, distance: 433.1
click at [1300, 161] on button "Publish" at bounding box center [1273, 160] width 255 height 30
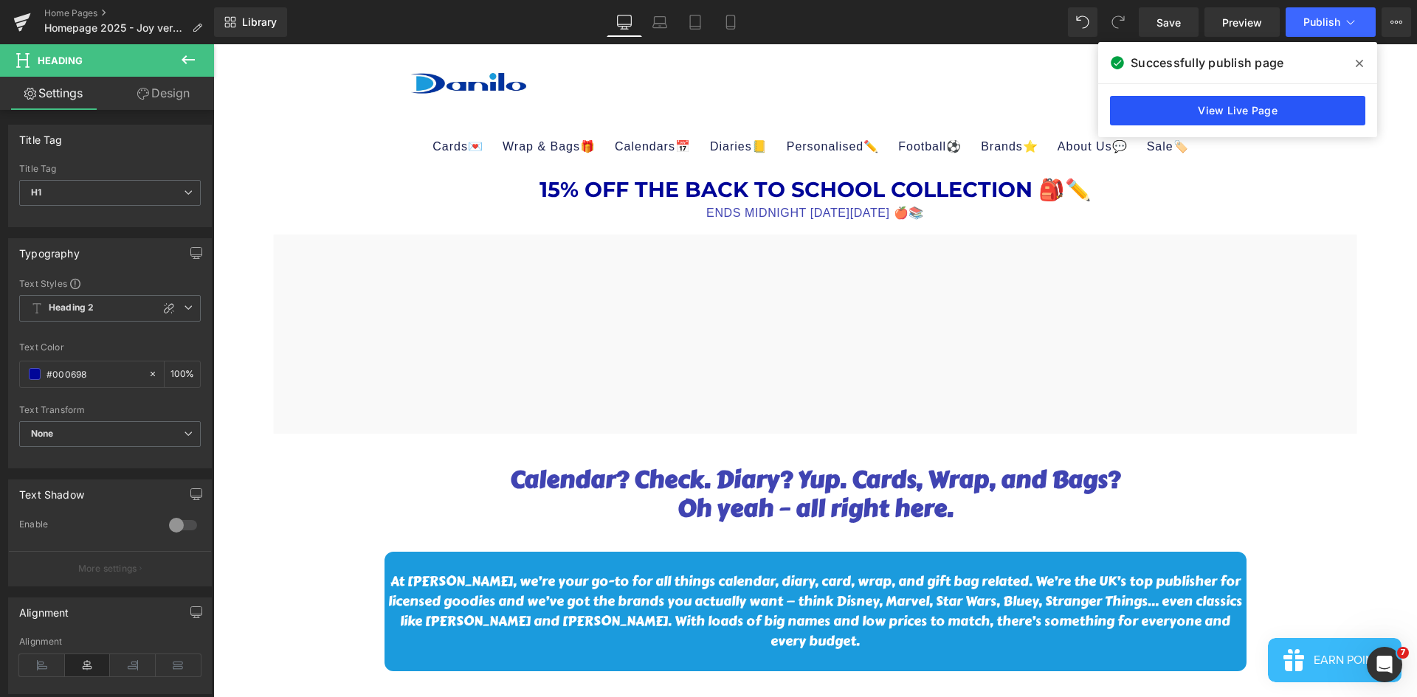
click at [1137, 108] on link "View Live Page" at bounding box center [1237, 111] width 255 height 30
